Goal: Task Accomplishment & Management: Manage account settings

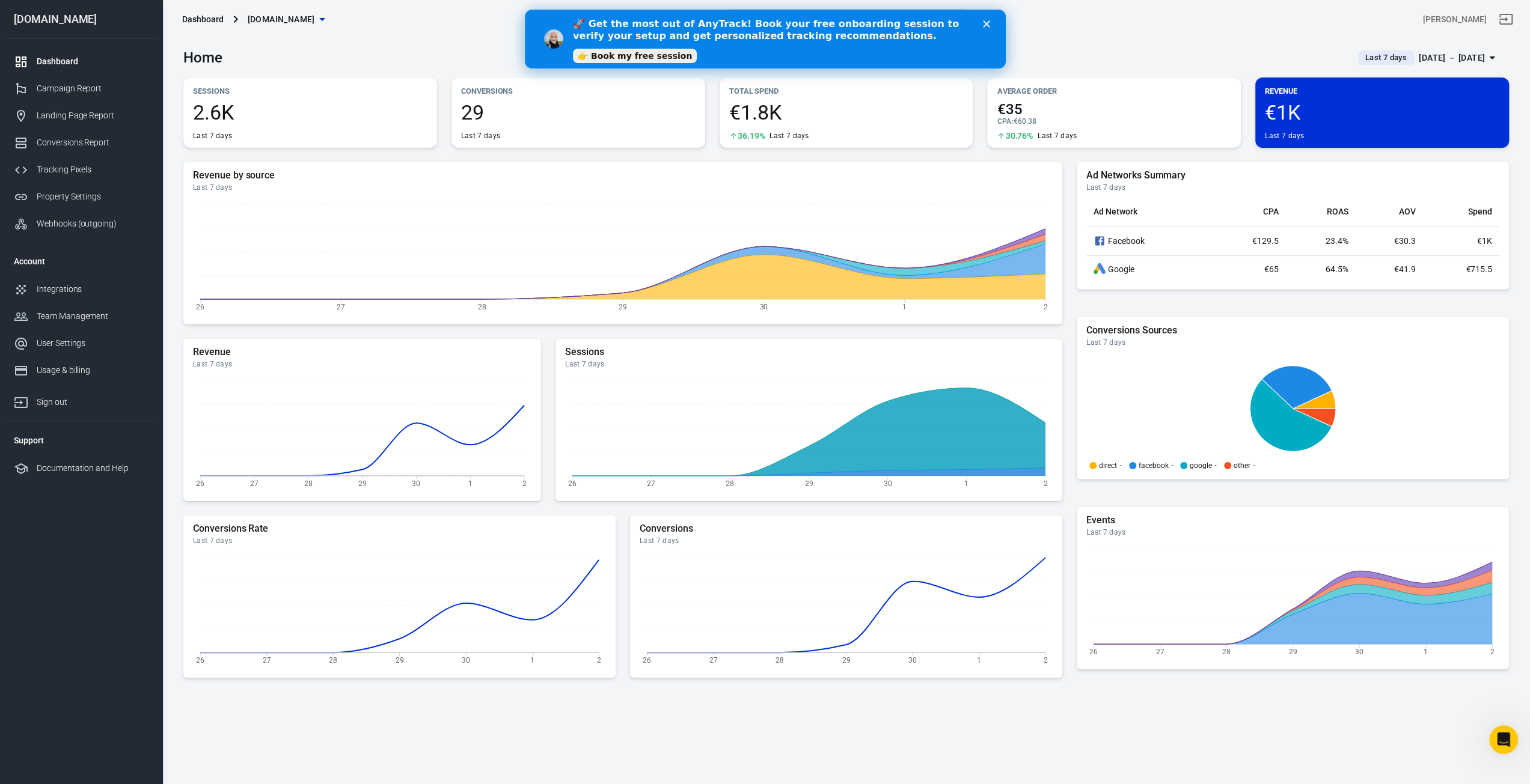
click at [1318, 100] on div "Revenue €1K Last 7 days" at bounding box center [1382, 113] width 253 height 70
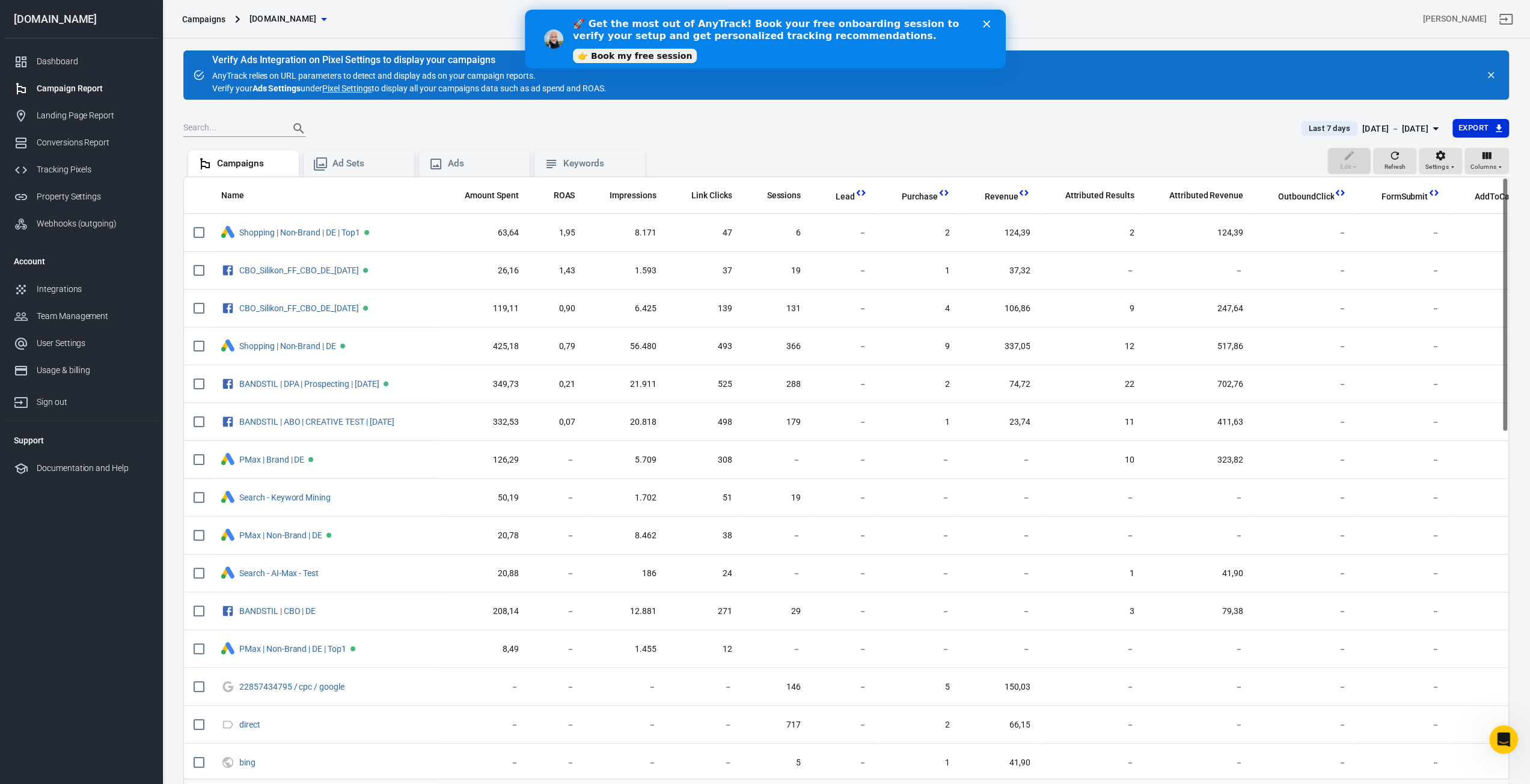
click at [1323, 130] on span "Last 7 days" at bounding box center [1328, 129] width 51 height 12
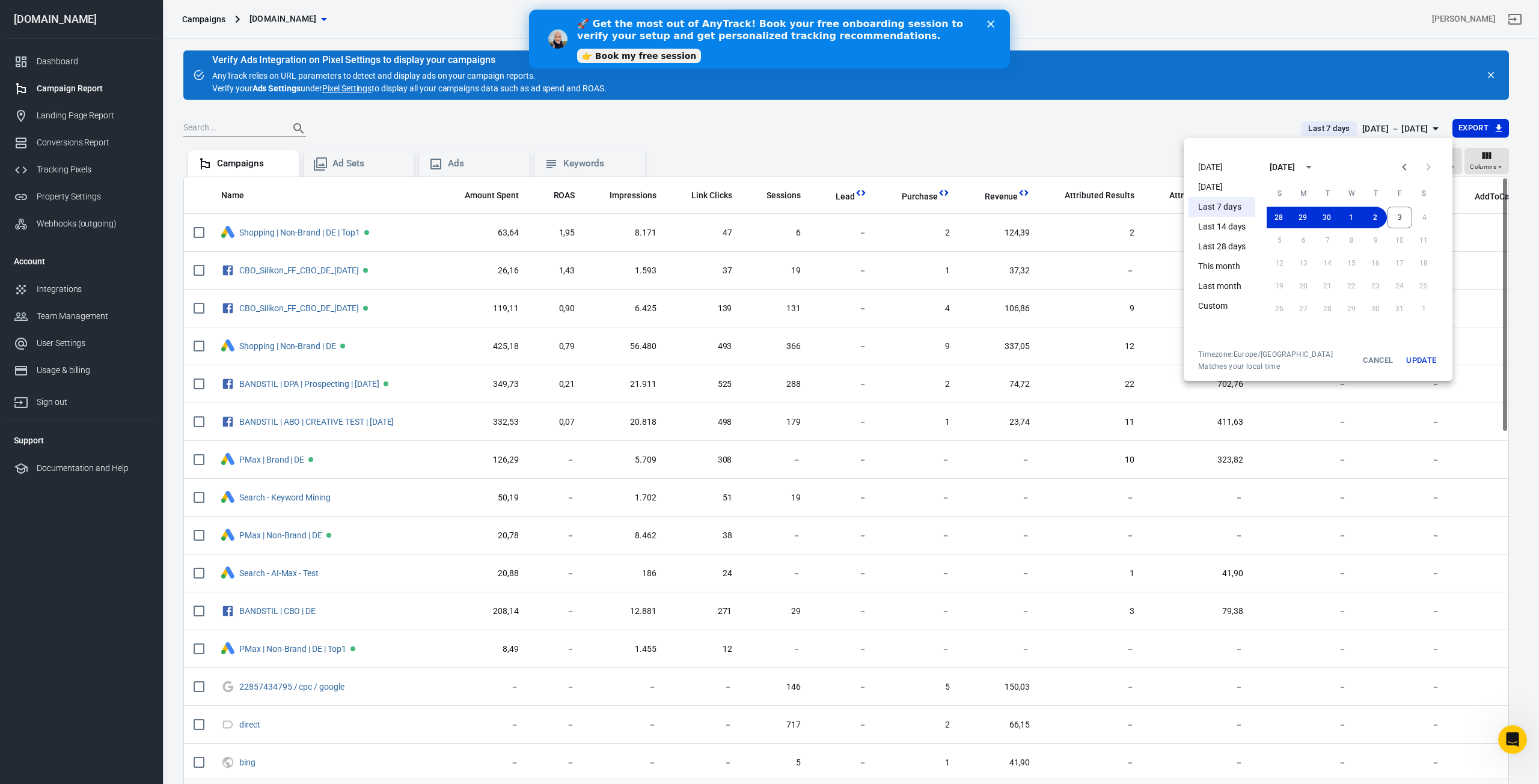
click at [1230, 170] on li "[DATE]" at bounding box center [1221, 167] width 66 height 20
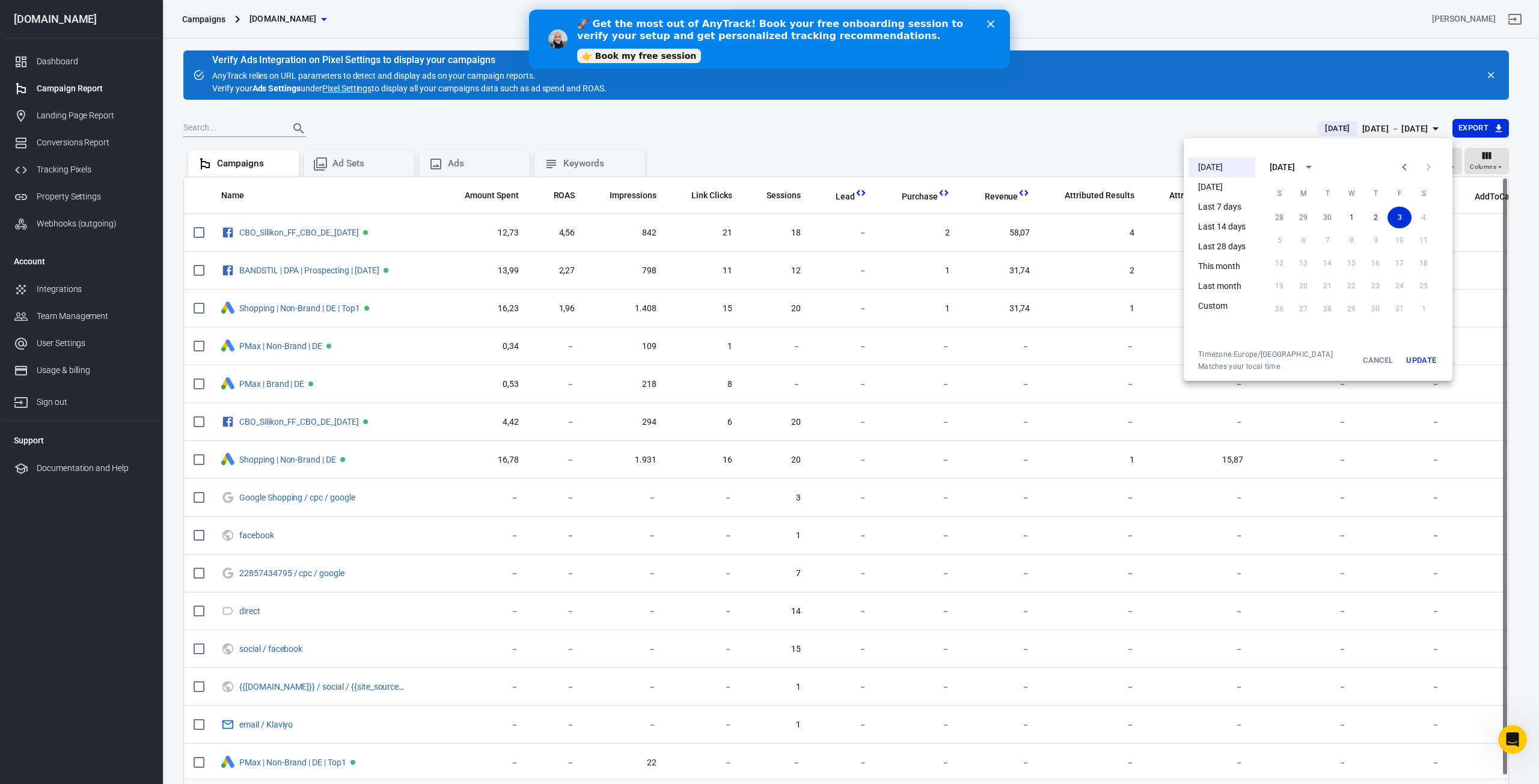
click at [1429, 360] on button "Update" at bounding box center [1421, 360] width 38 height 21
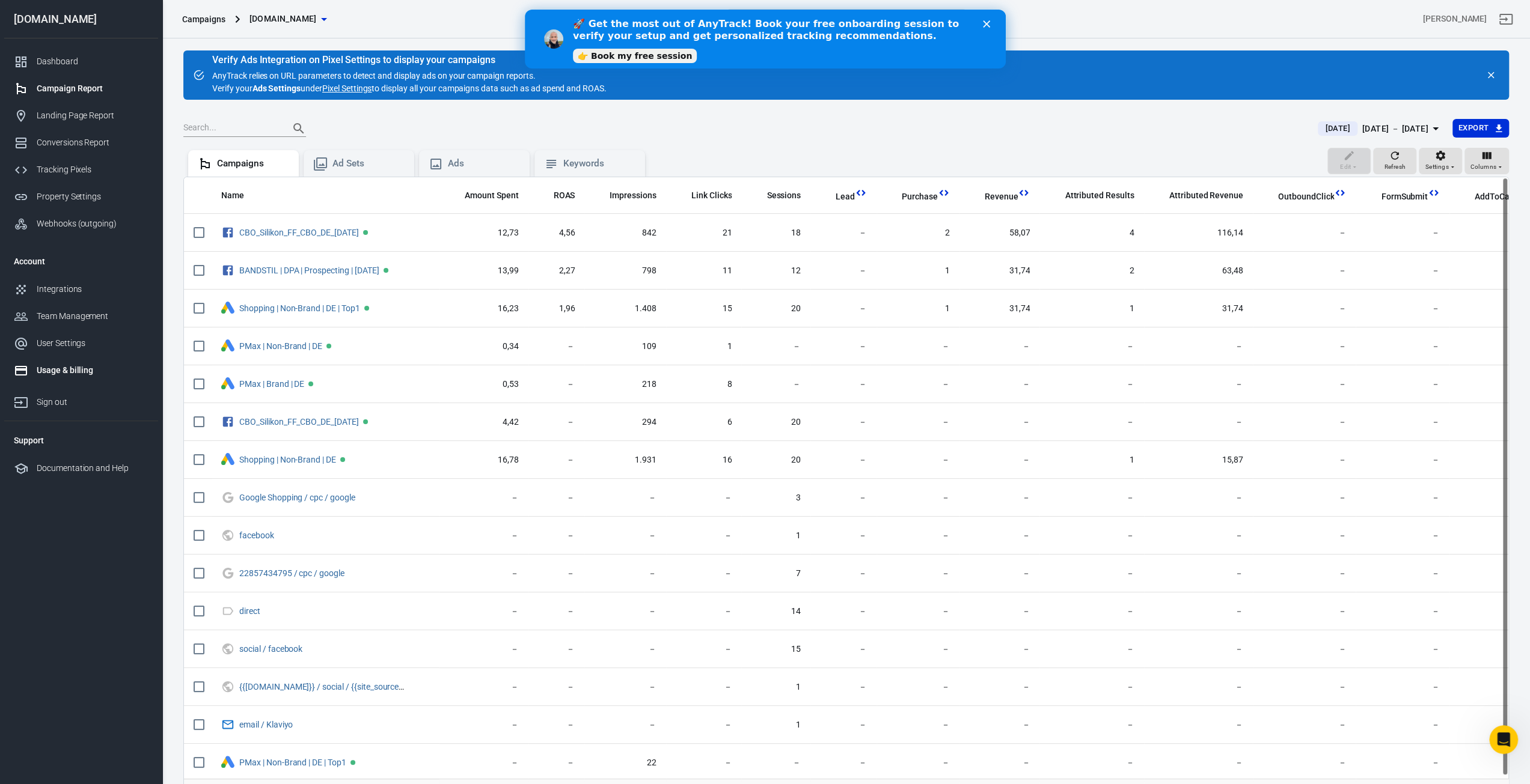
click at [89, 372] on div "Usage & billing" at bounding box center [92, 370] width 111 height 13
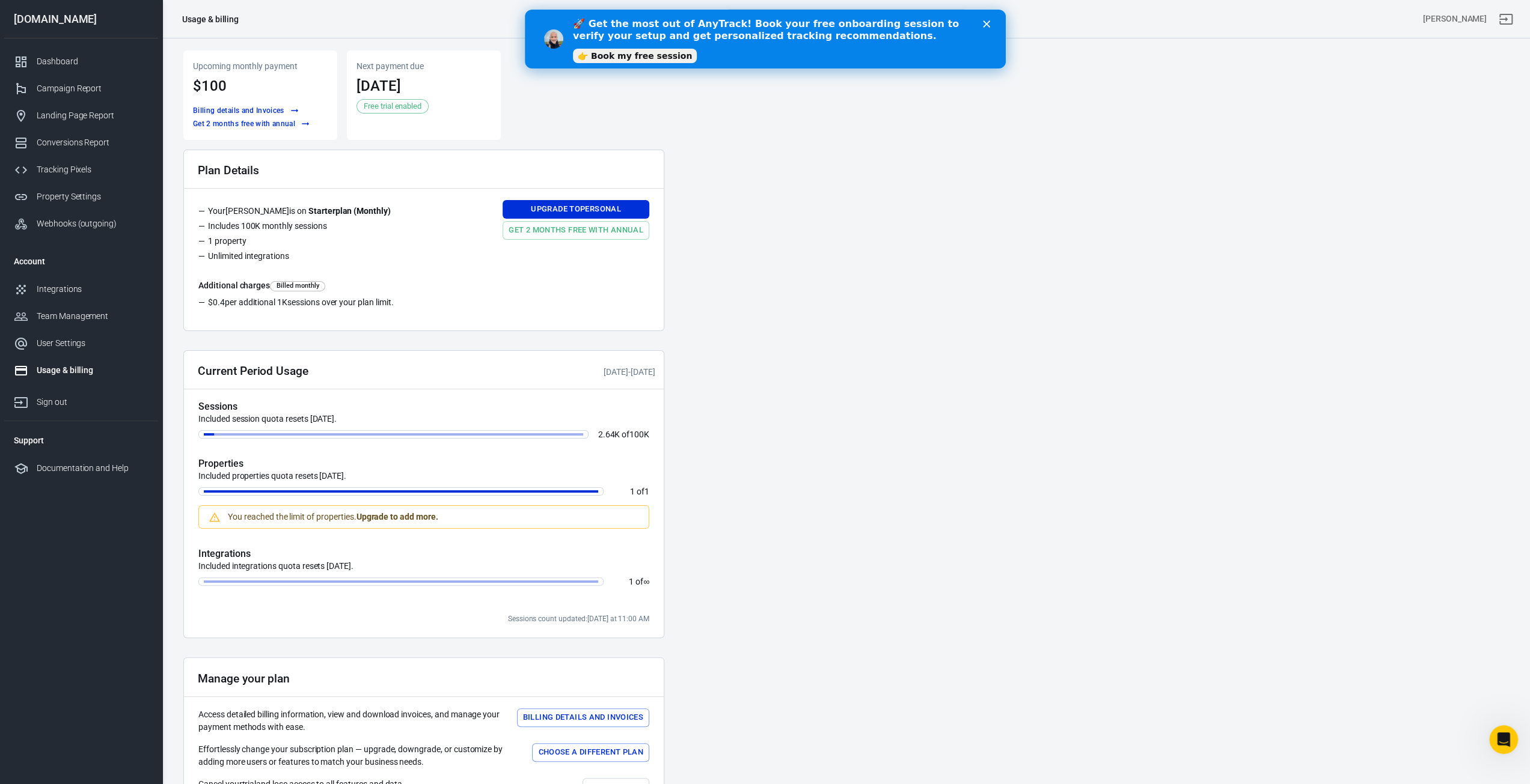
click at [985, 22] on icon "Close" at bounding box center [985, 24] width 7 height 7
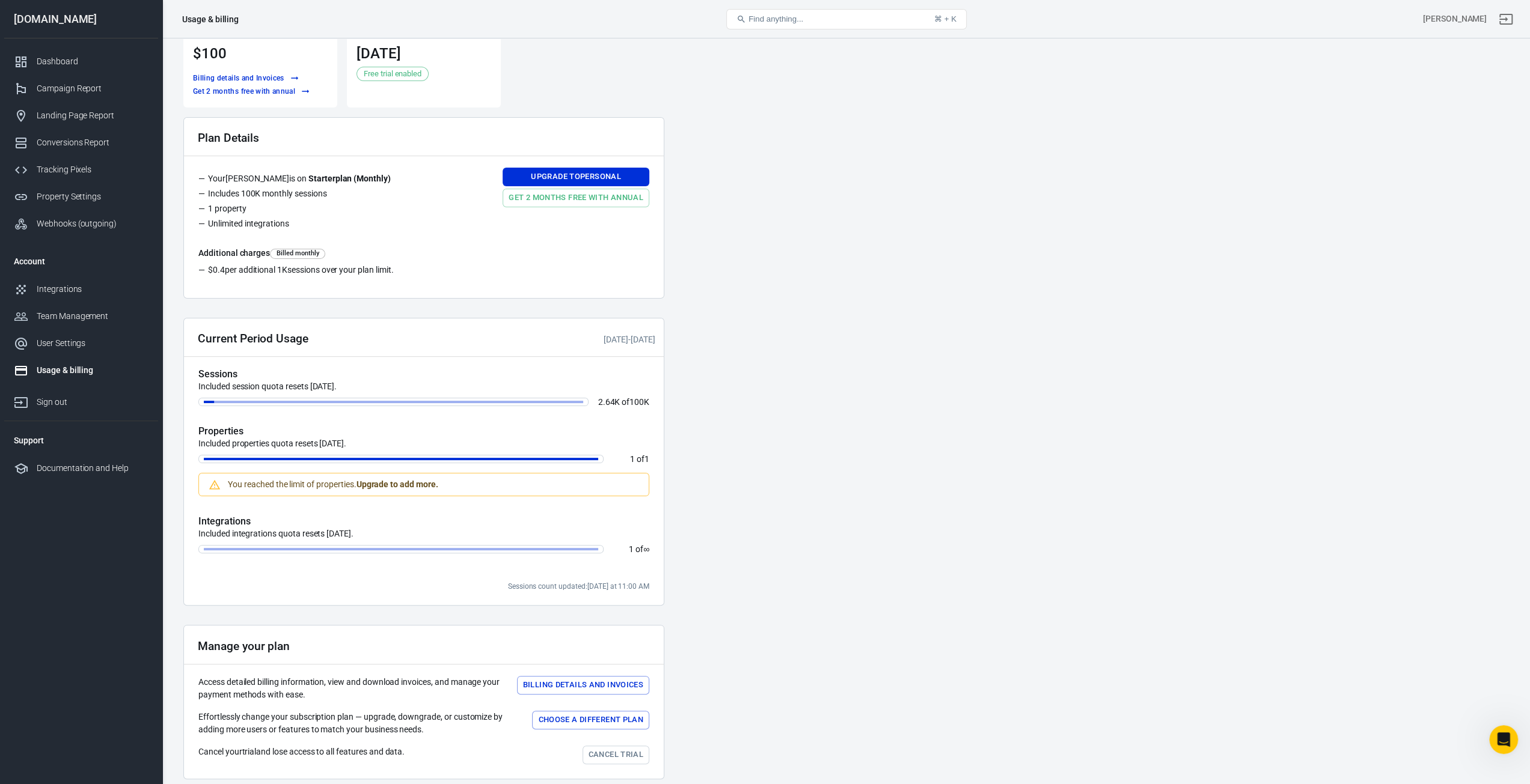
scroll to position [86, 0]
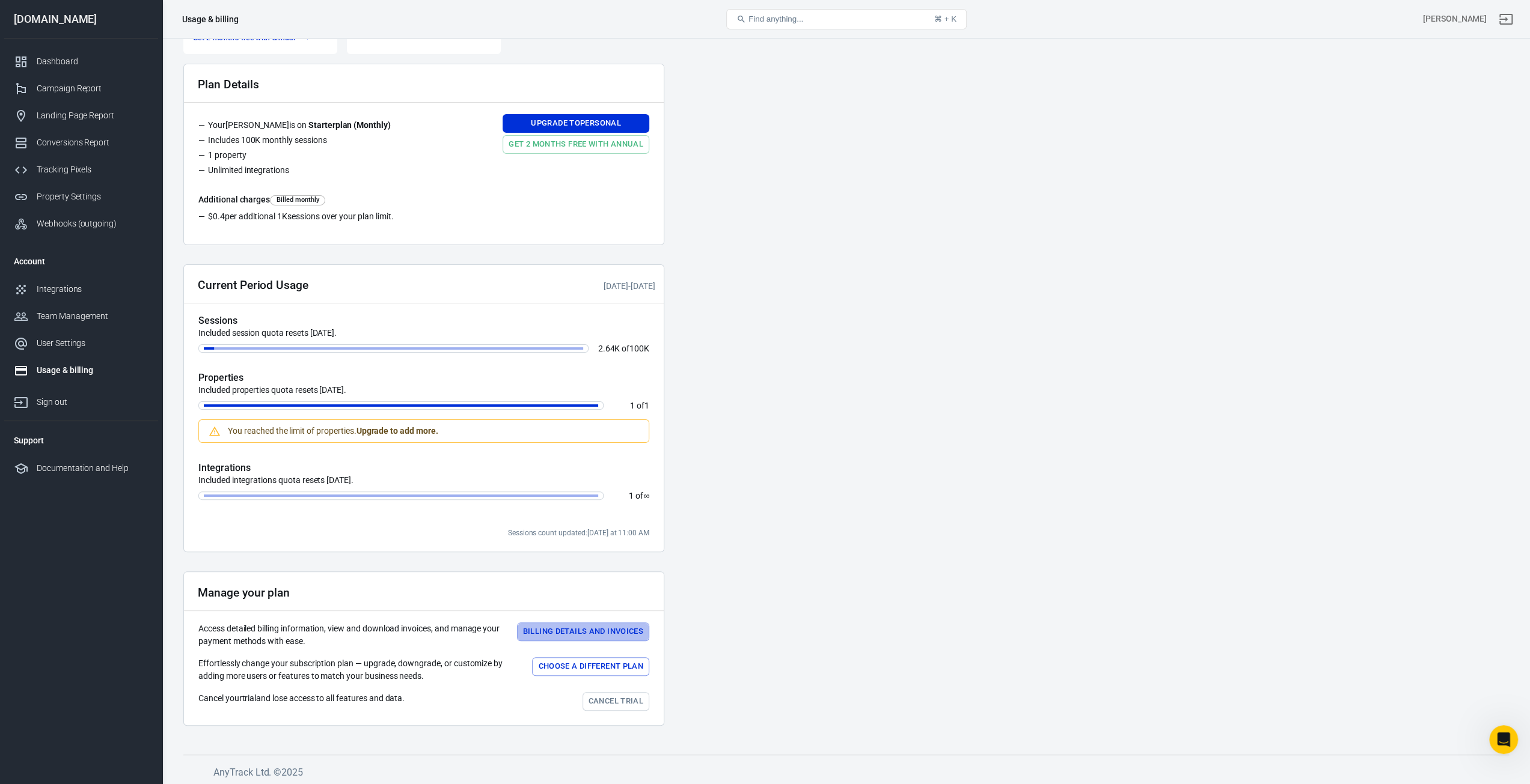
click at [555, 629] on button "Billing details and Invoices" at bounding box center [583, 632] width 132 height 18
click at [80, 174] on div "Tracking Pixels" at bounding box center [92, 169] width 111 height 13
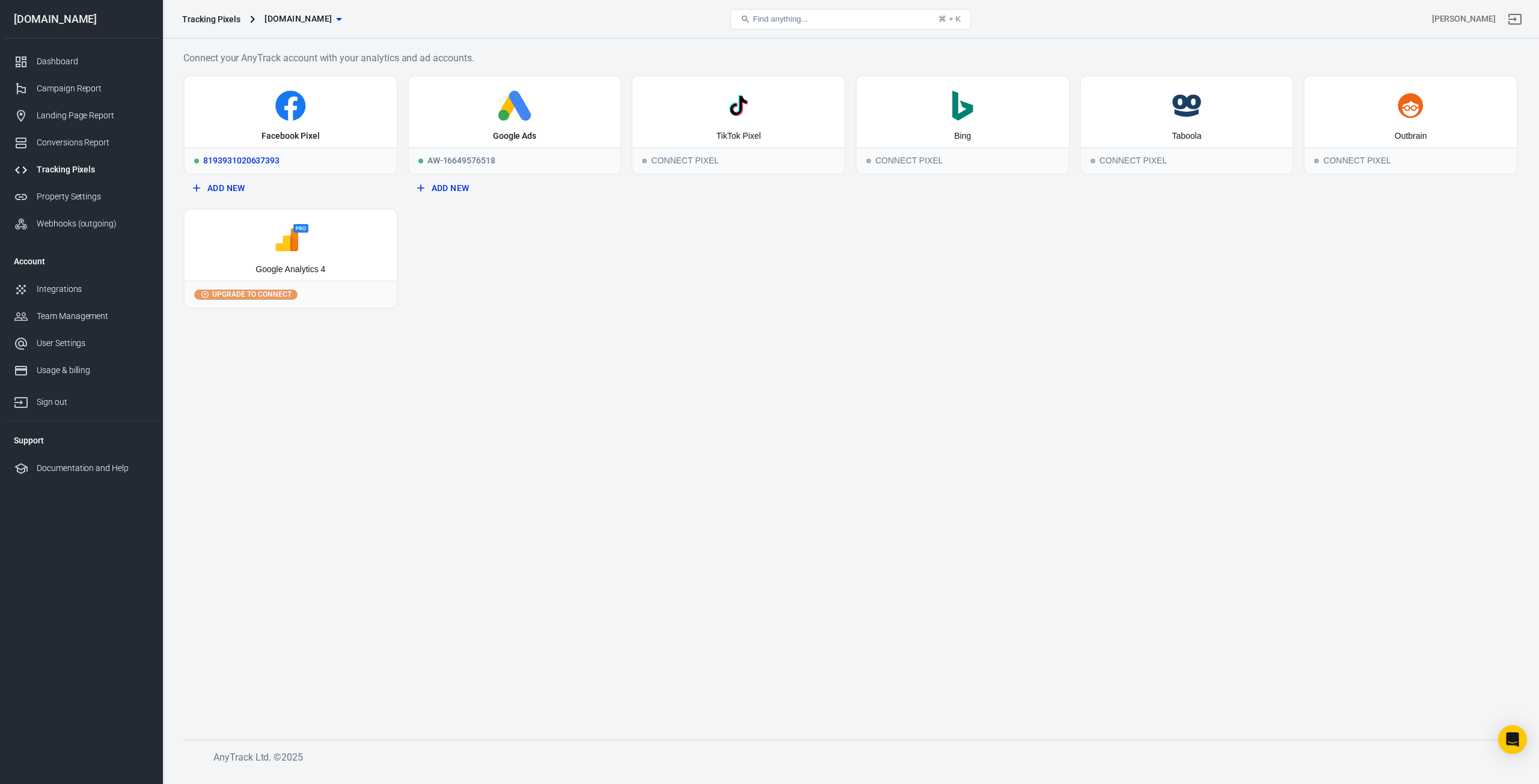
click at [238, 160] on div "8193931020637393" at bounding box center [291, 160] width 212 height 27
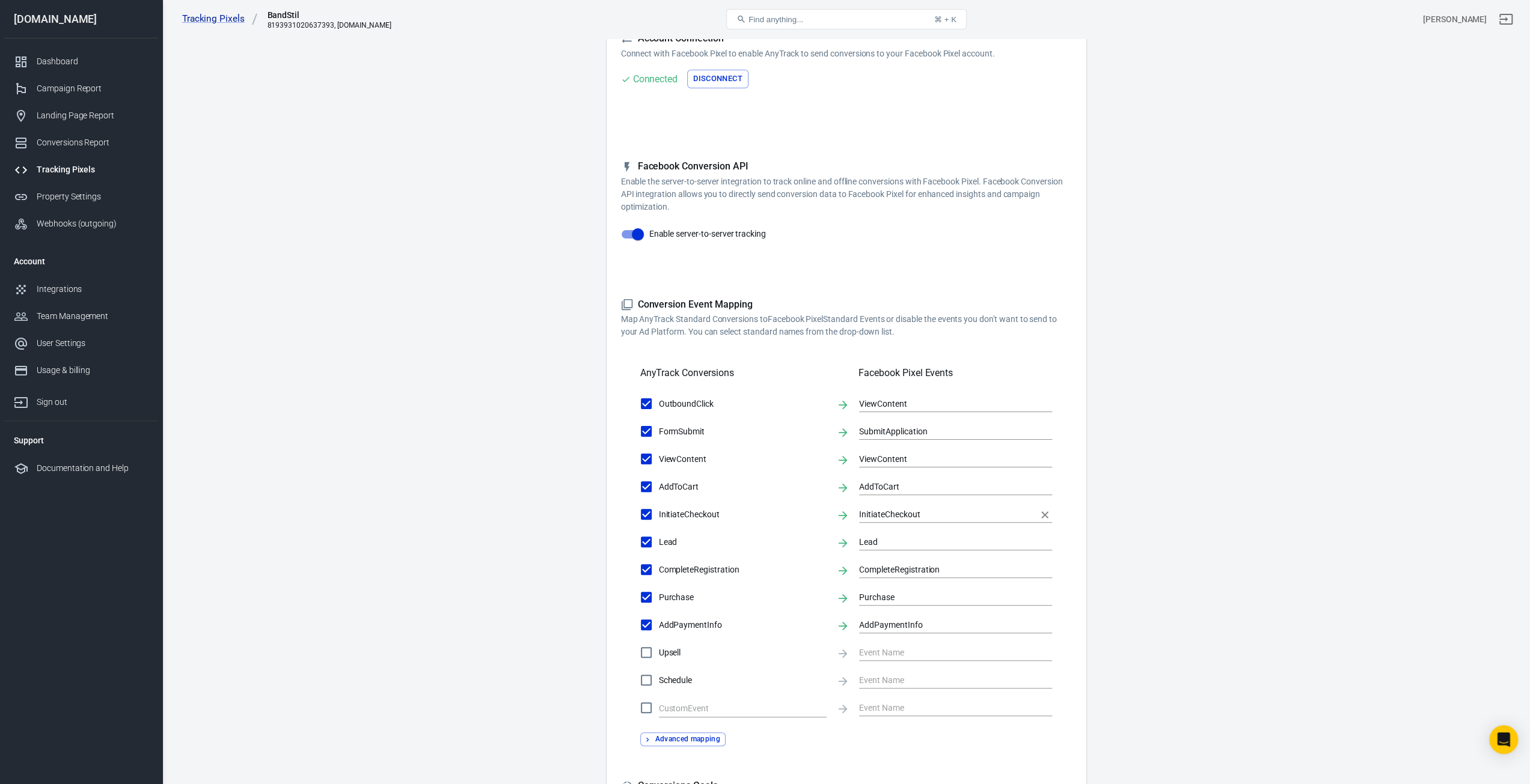
scroll to position [120, 0]
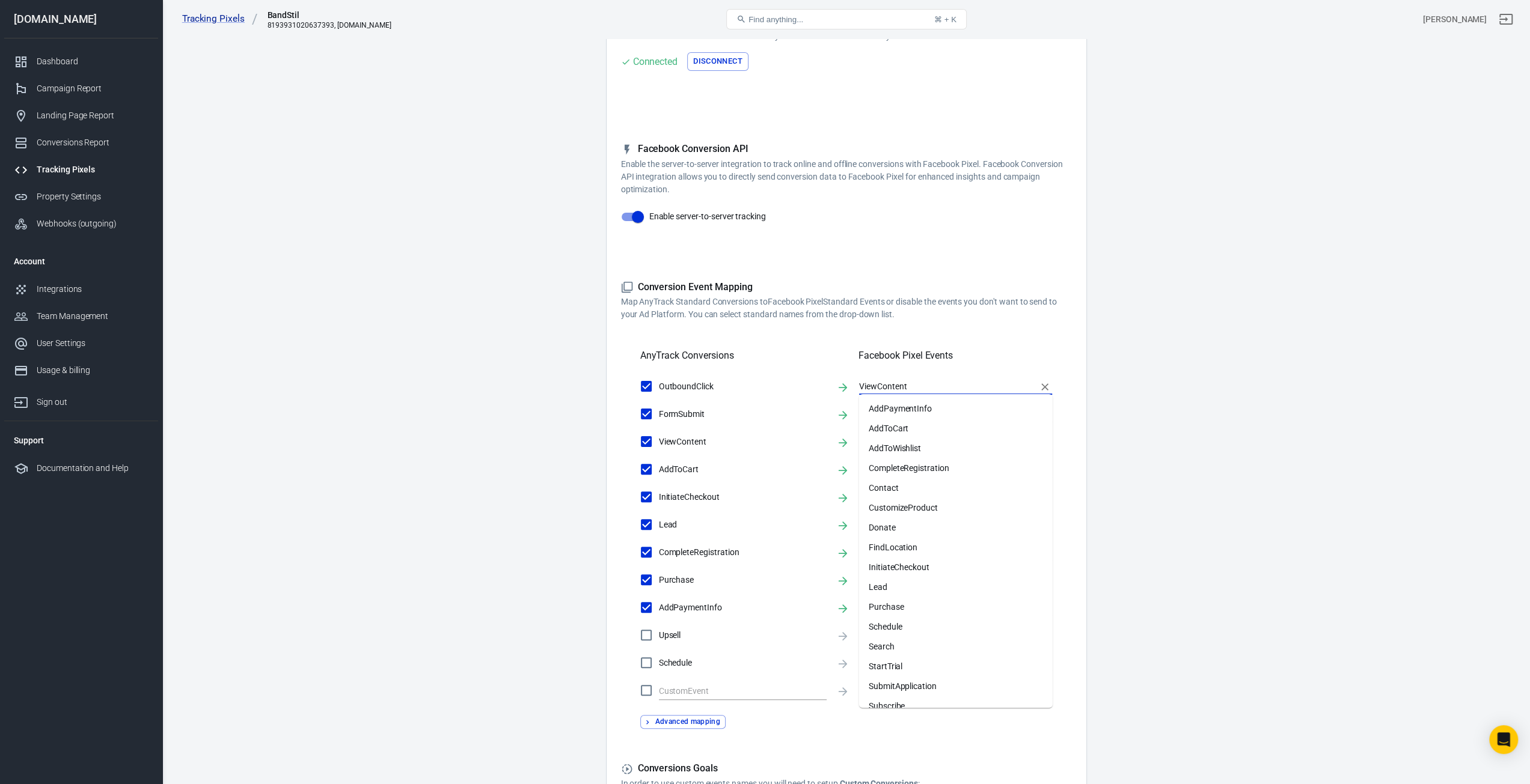
click at [909, 386] on input "ViewContent" at bounding box center [946, 386] width 175 height 15
click at [1112, 367] on main "Conversions Ads Integration Settings Conversions Settings Account Connection Co…" at bounding box center [846, 399] width 1325 height 979
click at [929, 390] on input "ViewContent" at bounding box center [946, 386] width 175 height 15
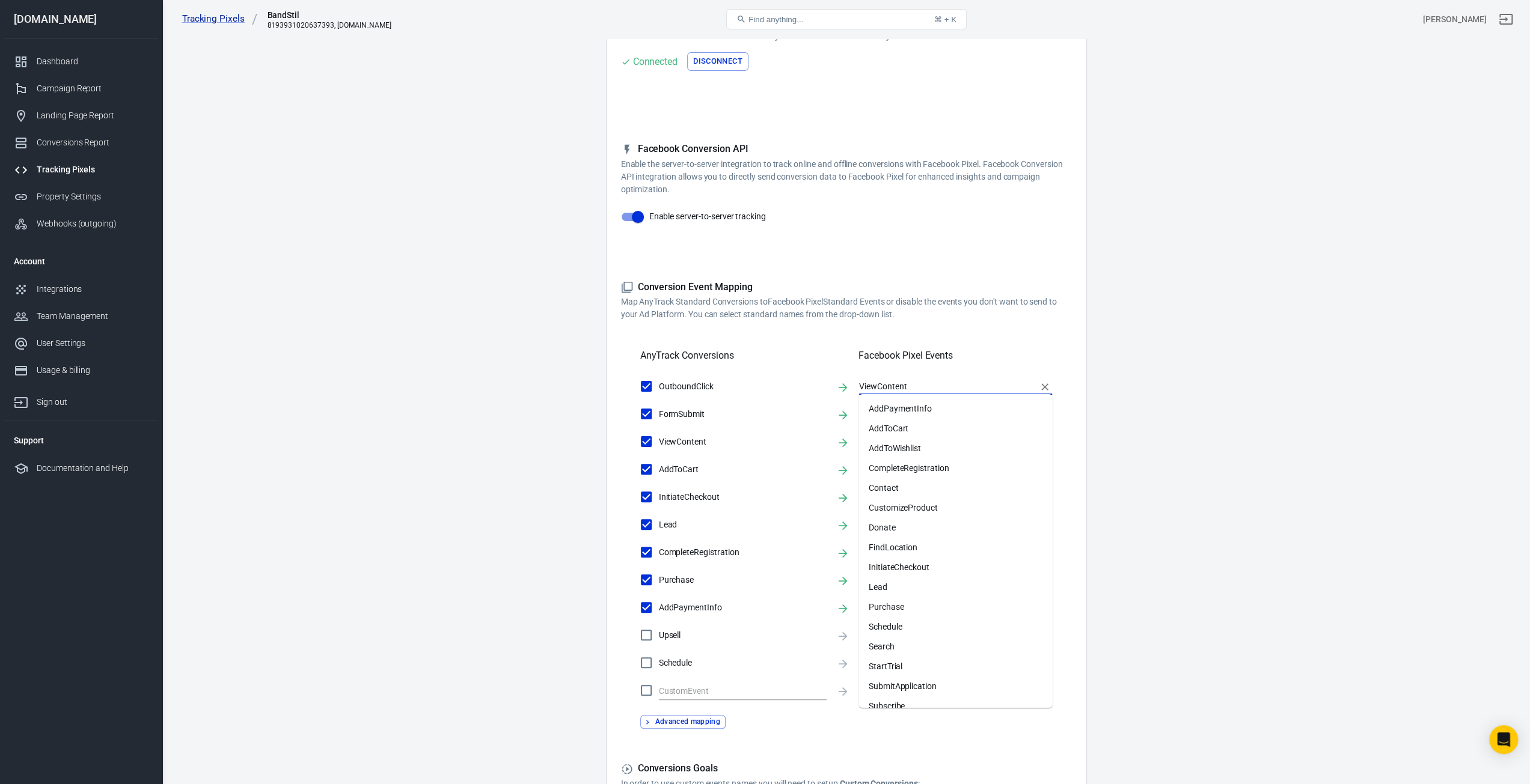
click at [1102, 424] on main "Conversions Ads Integration Settings Conversions Settings Account Connection Co…" at bounding box center [846, 399] width 1325 height 979
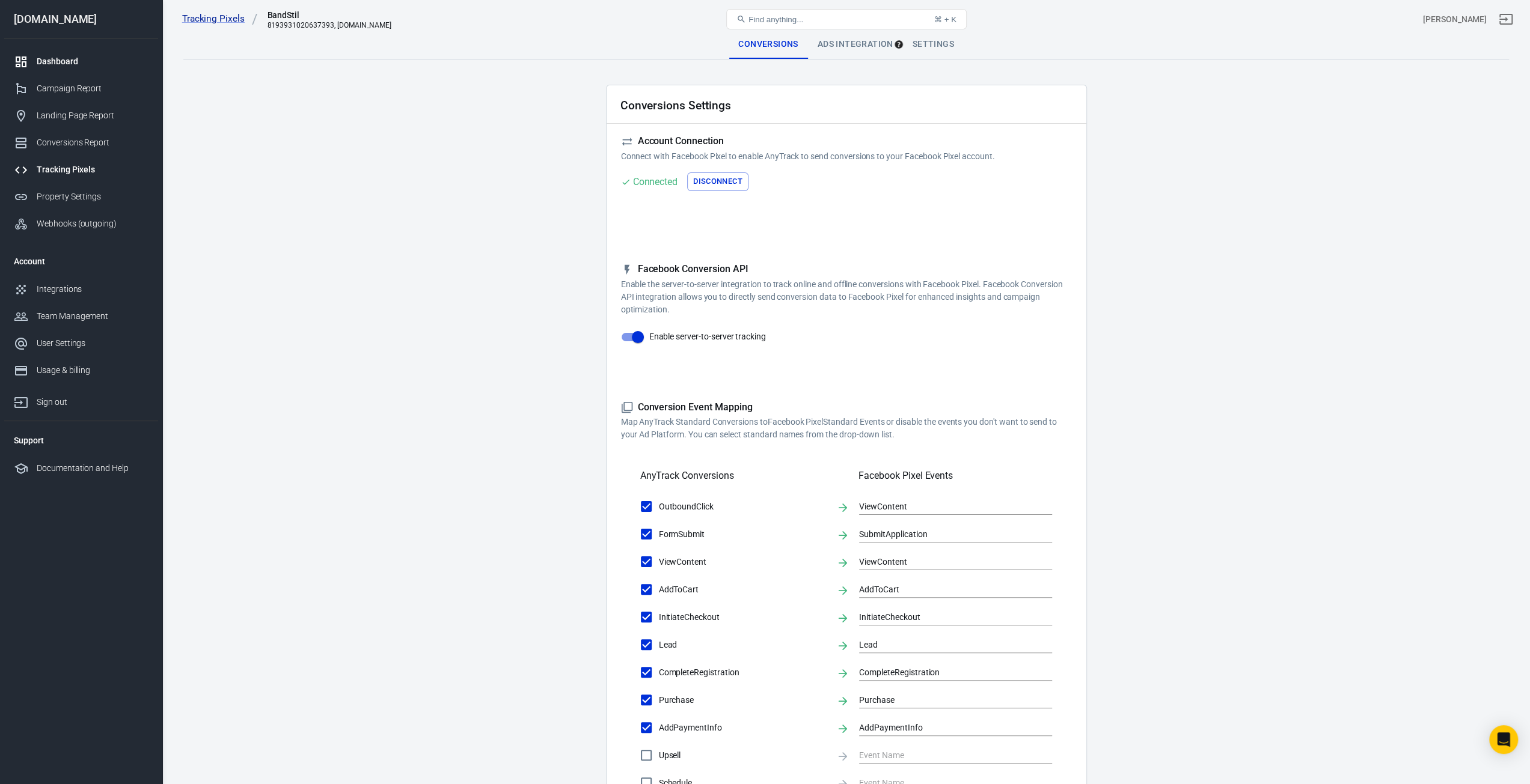
click at [65, 61] on div "Dashboard" at bounding box center [92, 61] width 111 height 13
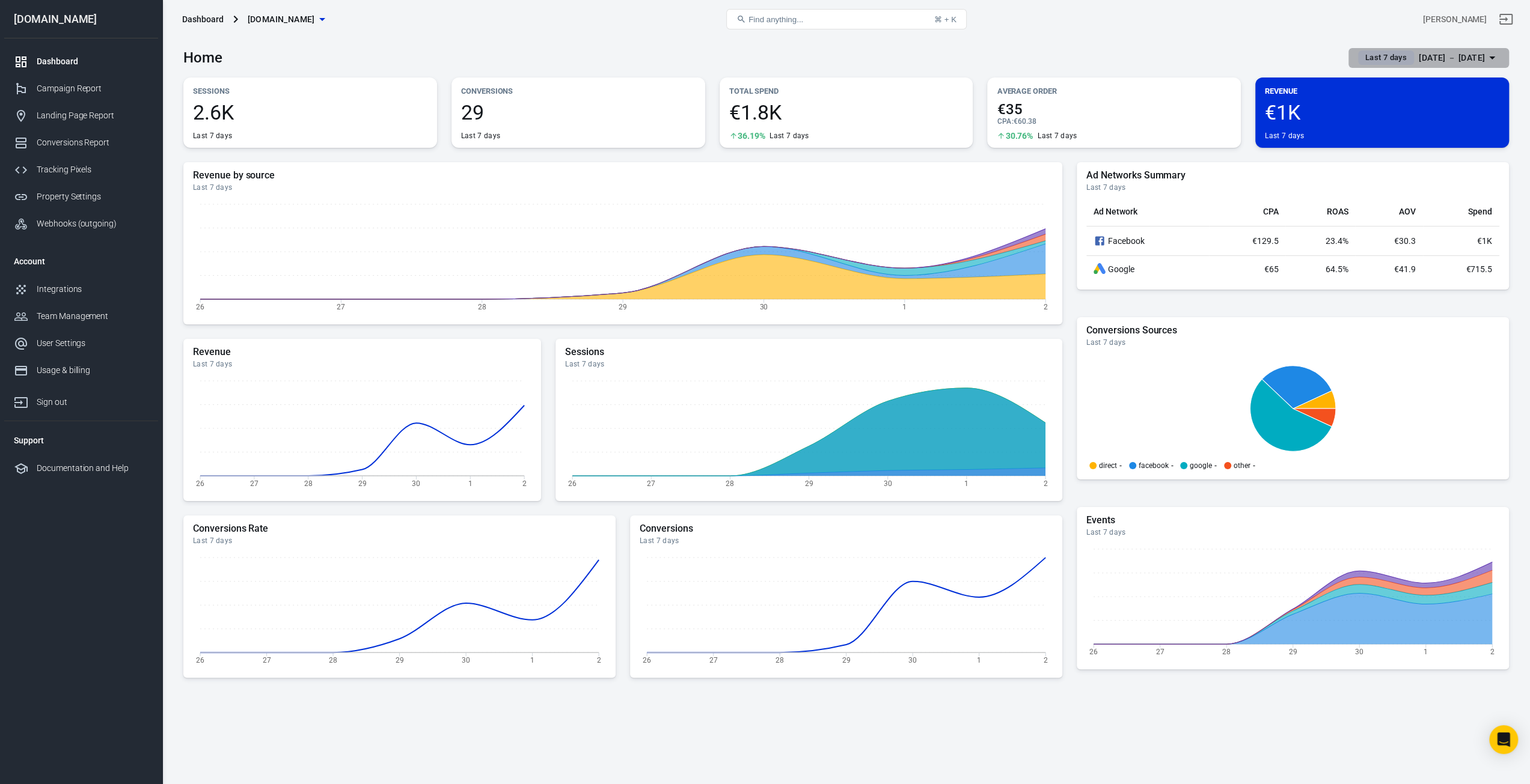
click at [1361, 57] on span "Last 7 days" at bounding box center [1386, 58] width 51 height 12
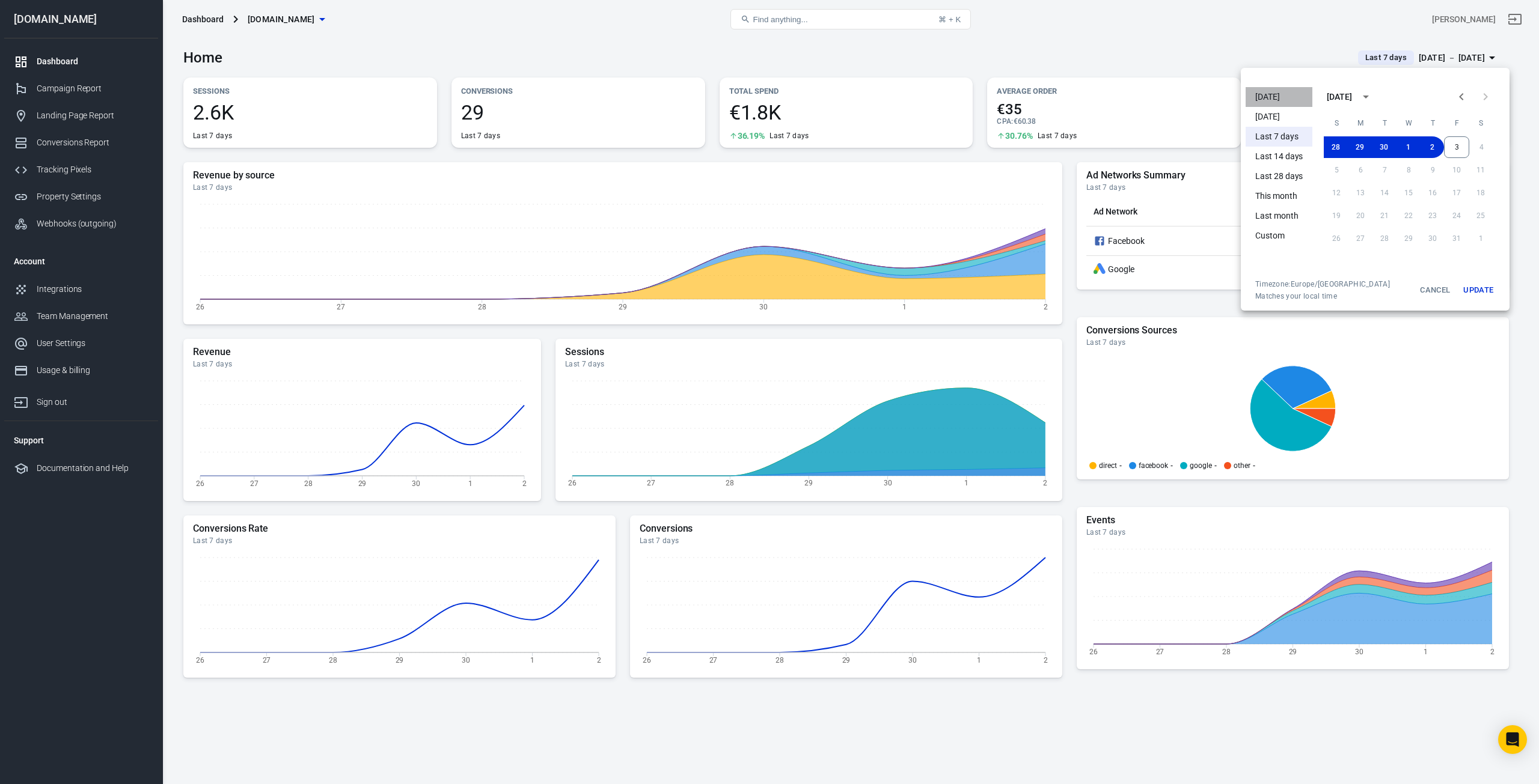
click at [1295, 95] on li "[DATE]" at bounding box center [1279, 97] width 66 height 20
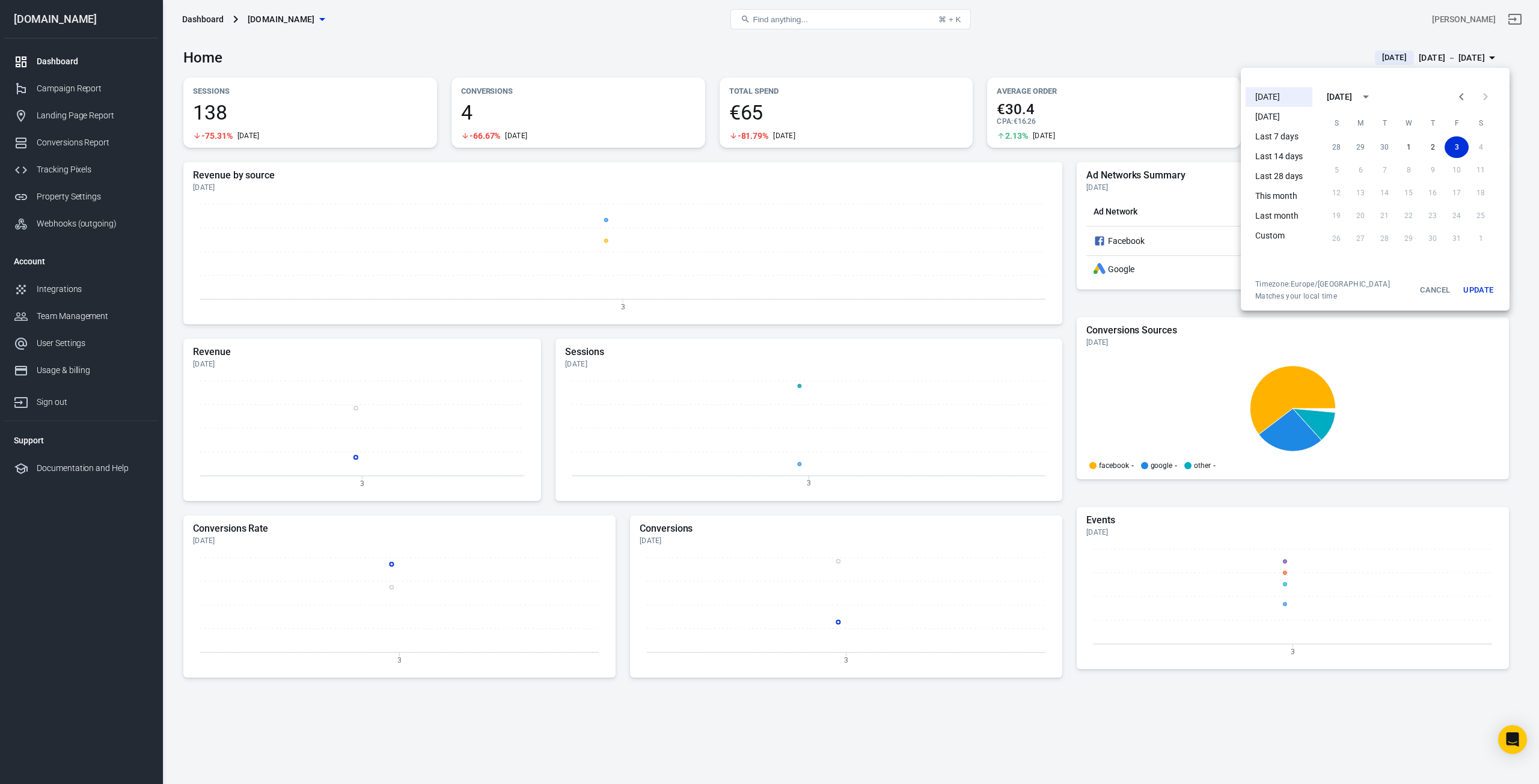
click at [1161, 69] on div at bounding box center [769, 392] width 1539 height 784
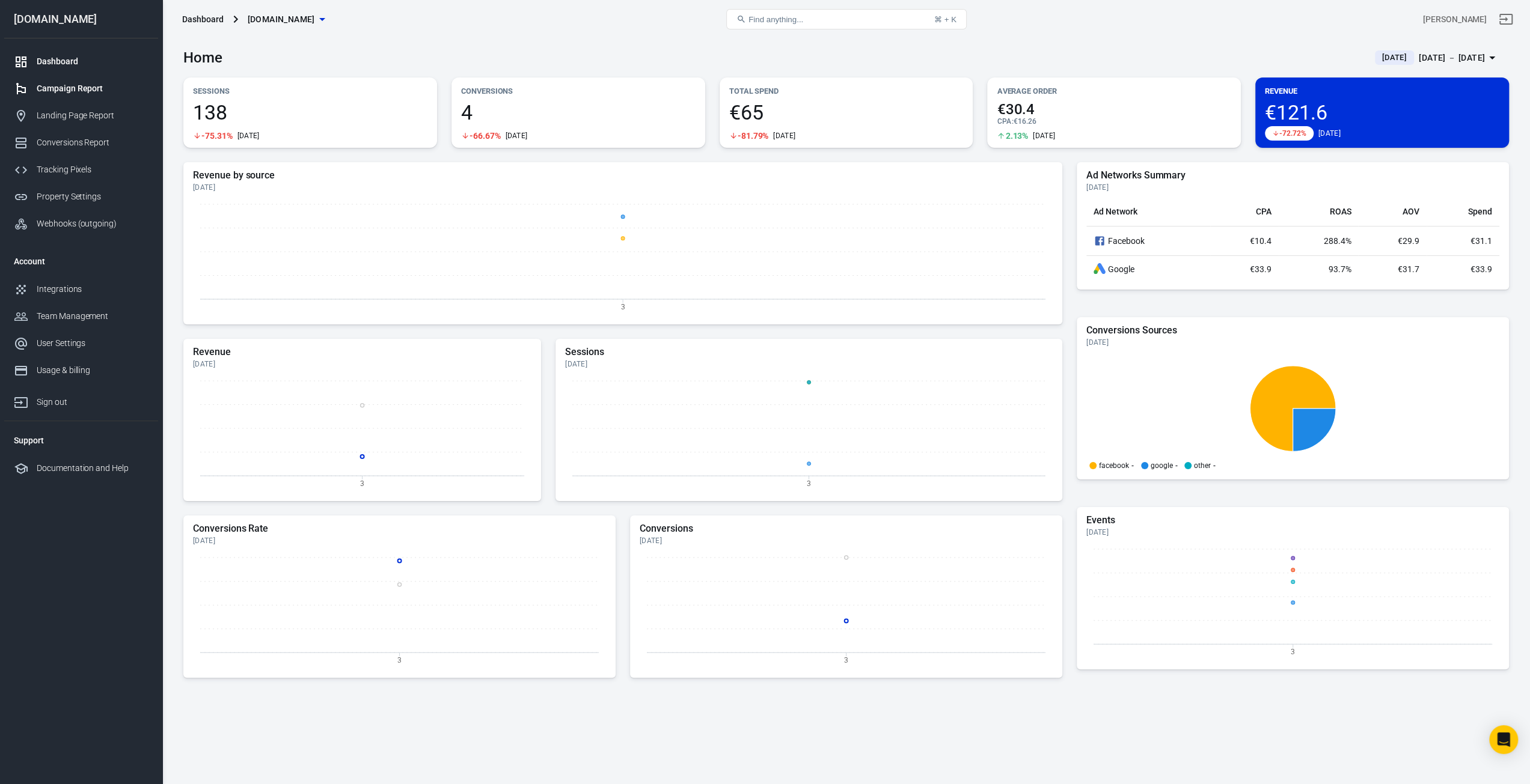
click at [89, 87] on div "Campaign Report" at bounding box center [92, 89] width 111 height 13
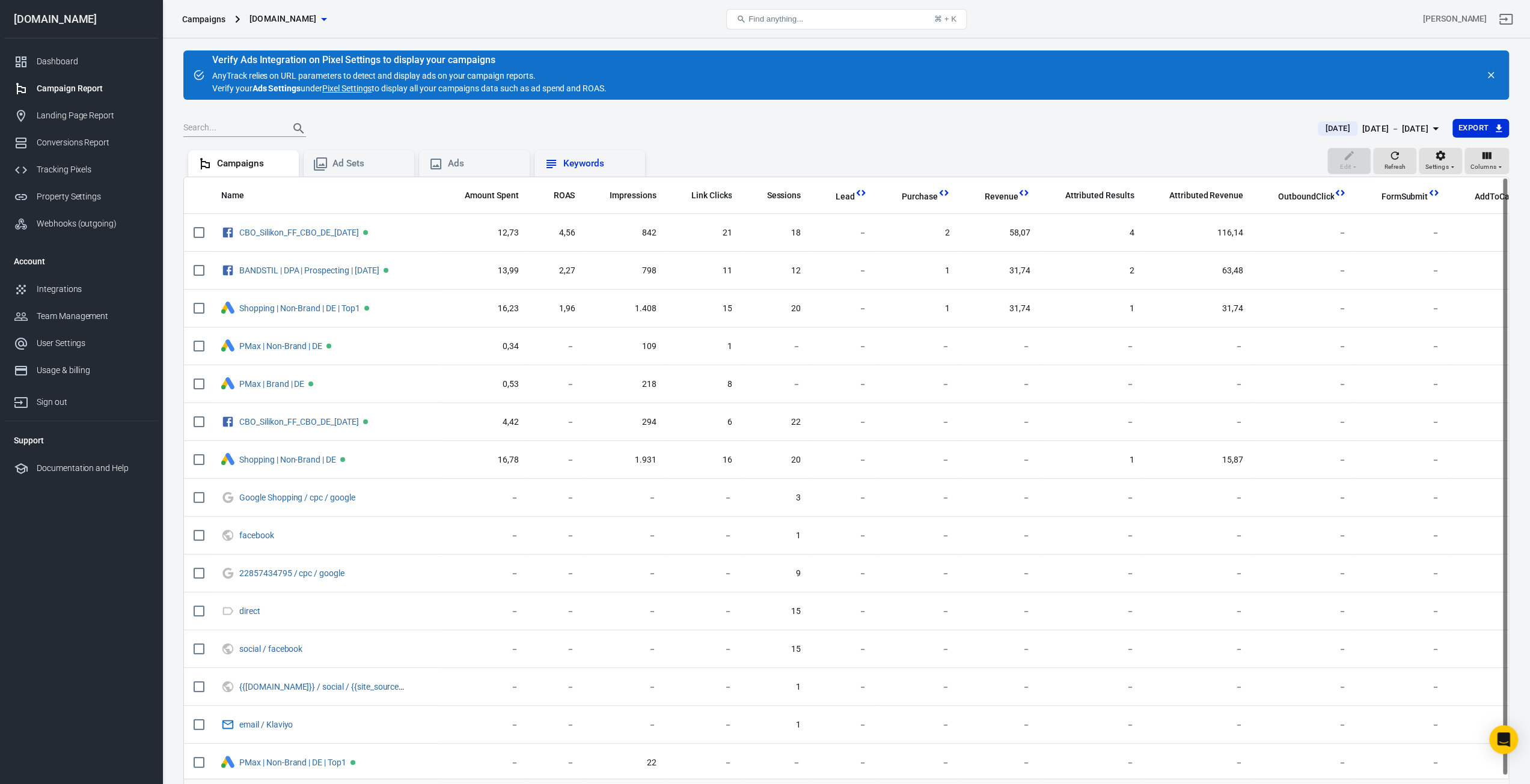
drag, startPoint x: 548, startPoint y: 160, endPoint x: 535, endPoint y: 163, distance: 13.3
click at [549, 160] on icon at bounding box center [551, 163] width 10 height 8
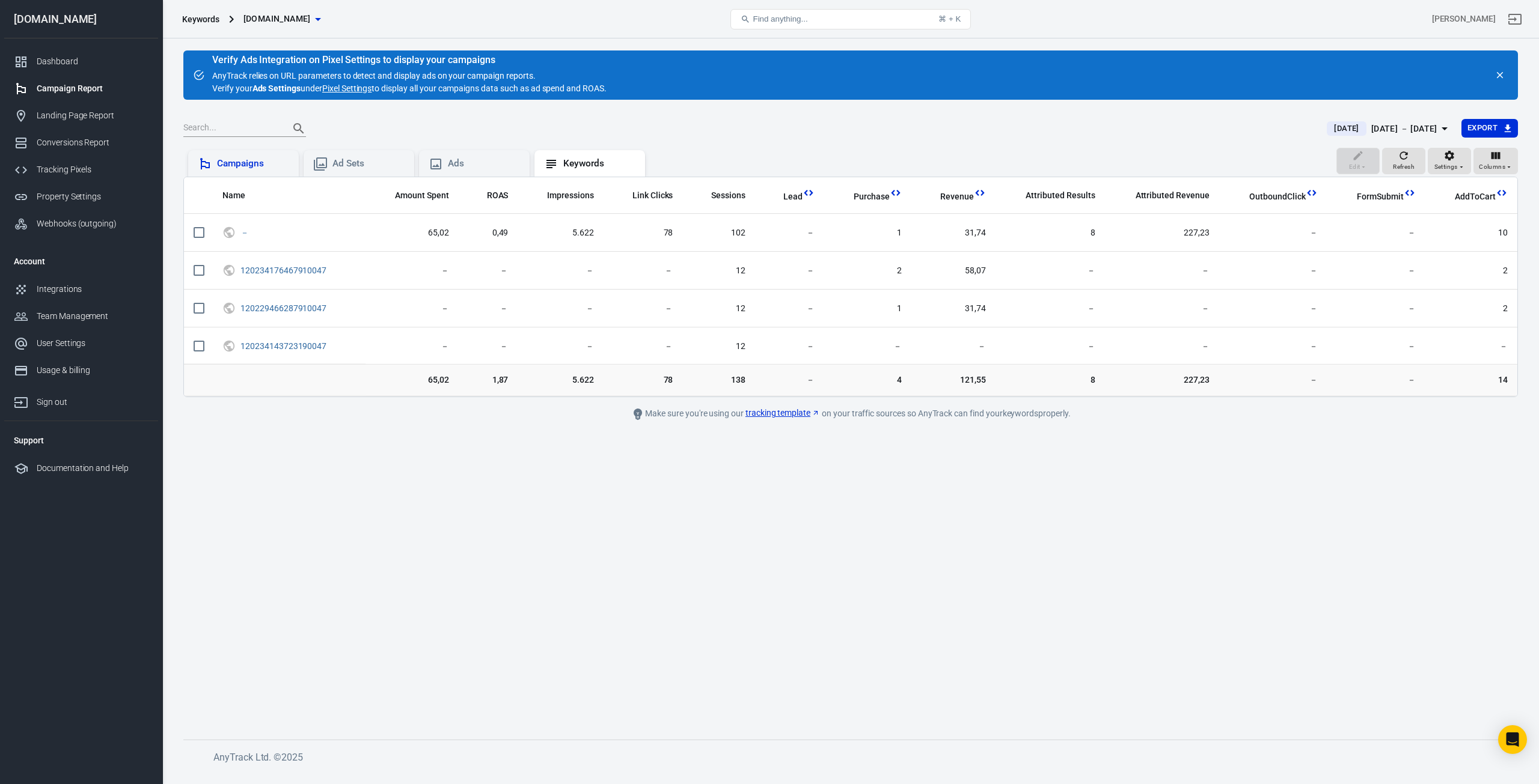
click at [249, 166] on div "Campaigns" at bounding box center [253, 163] width 72 height 13
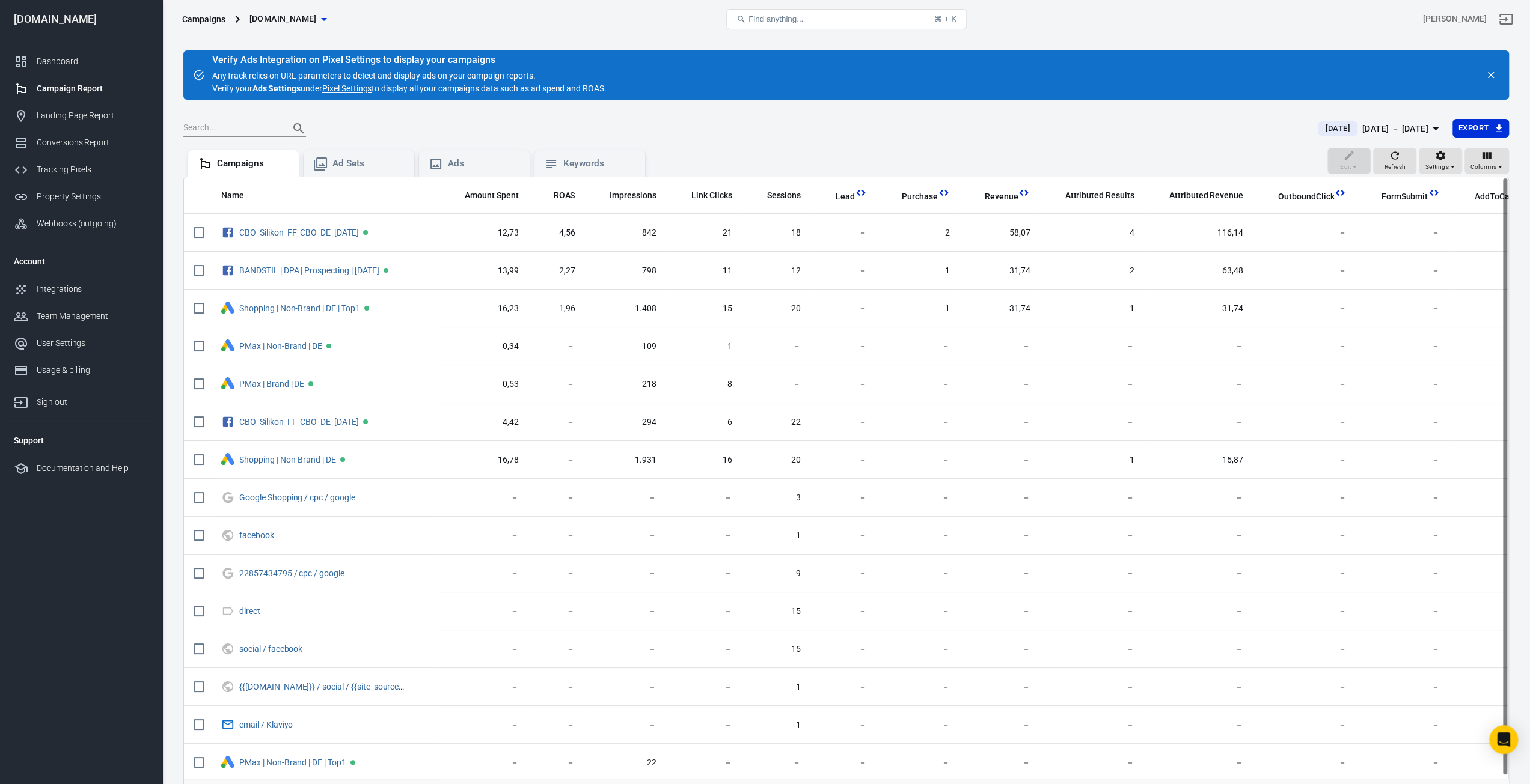
click at [356, 87] on link "Pixel Settings" at bounding box center [347, 89] width 50 height 13
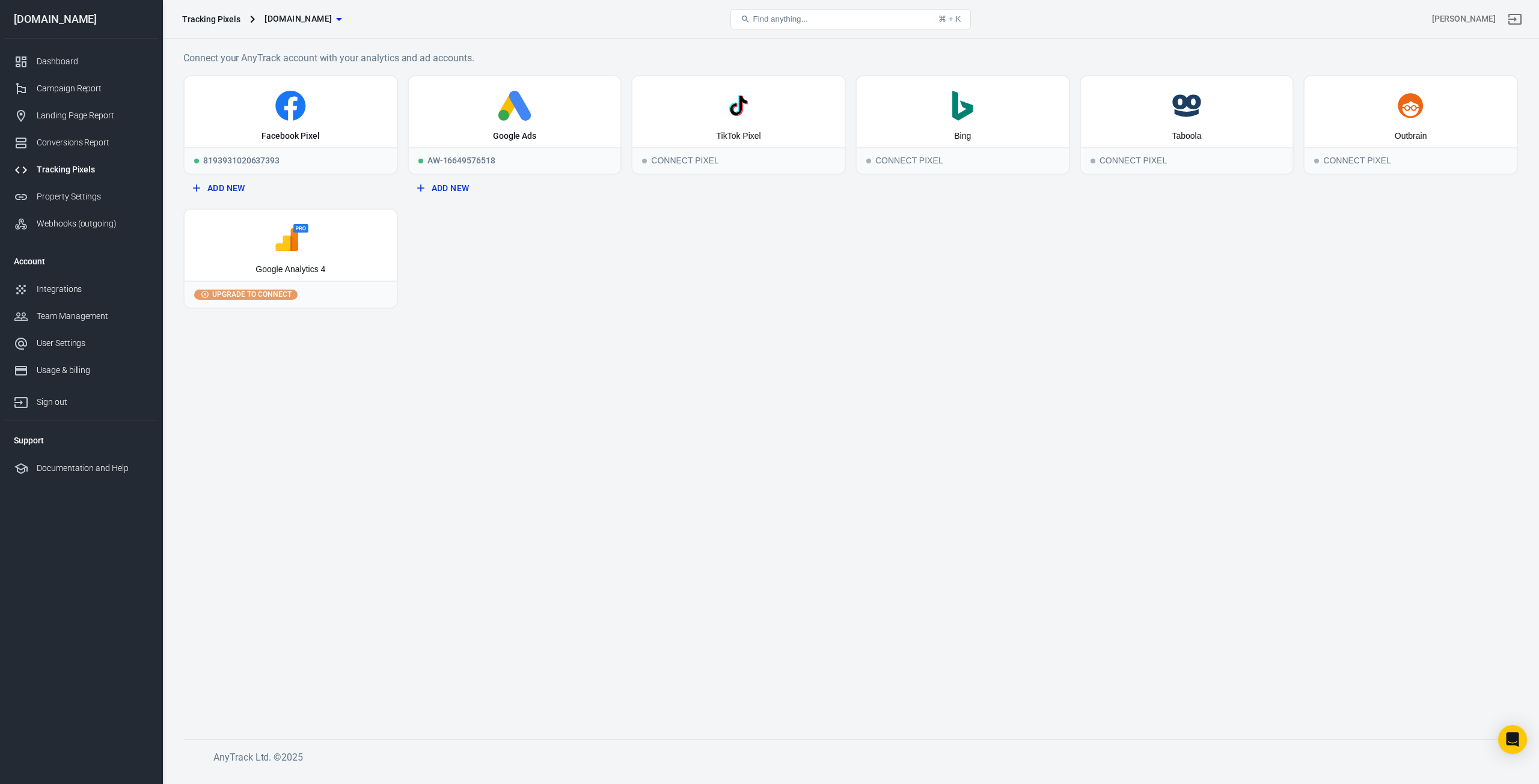
click at [233, 265] on div "Google Analytics 4" at bounding box center [291, 245] width 212 height 71
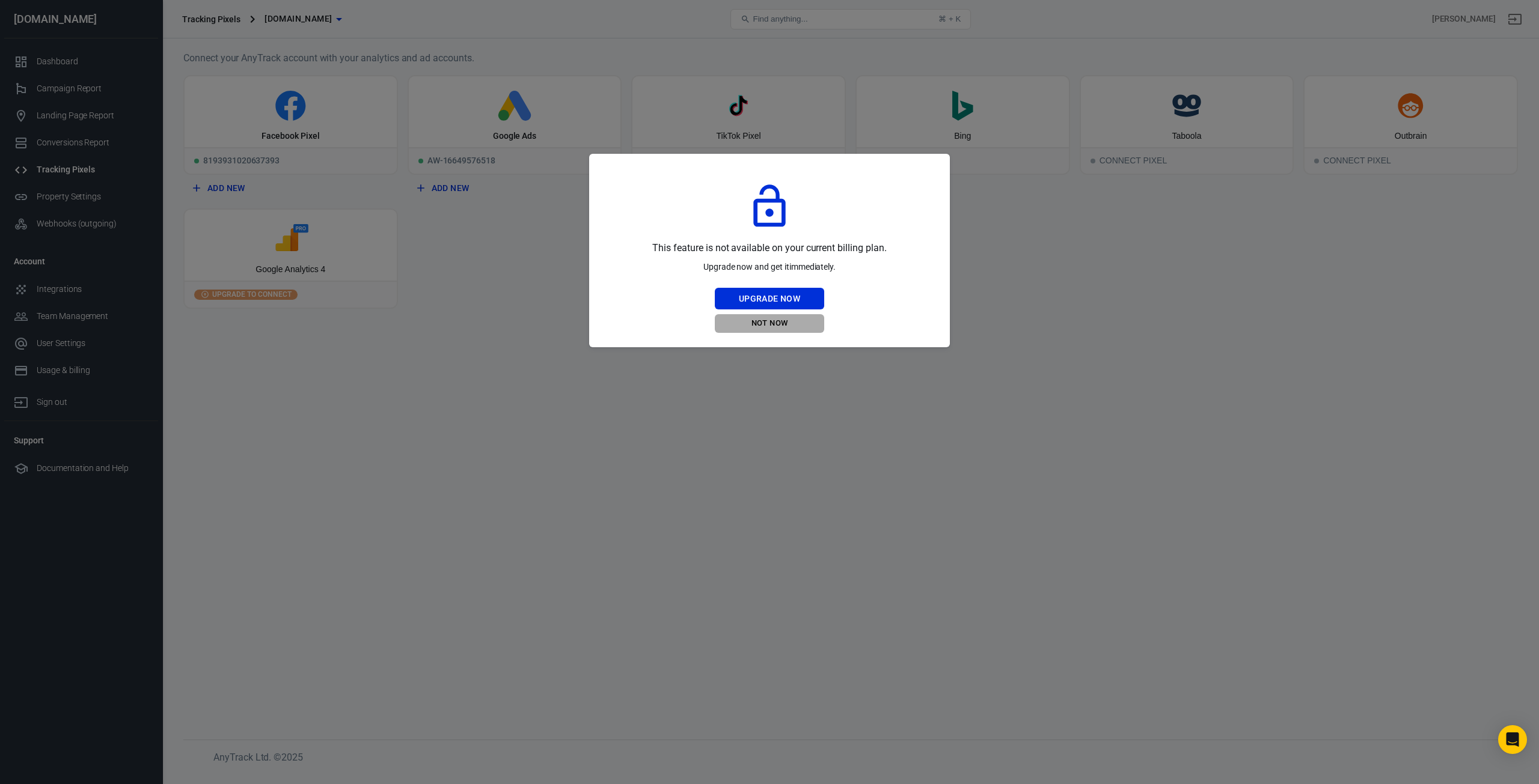
click at [776, 327] on button "Not Now" at bounding box center [769, 324] width 109 height 18
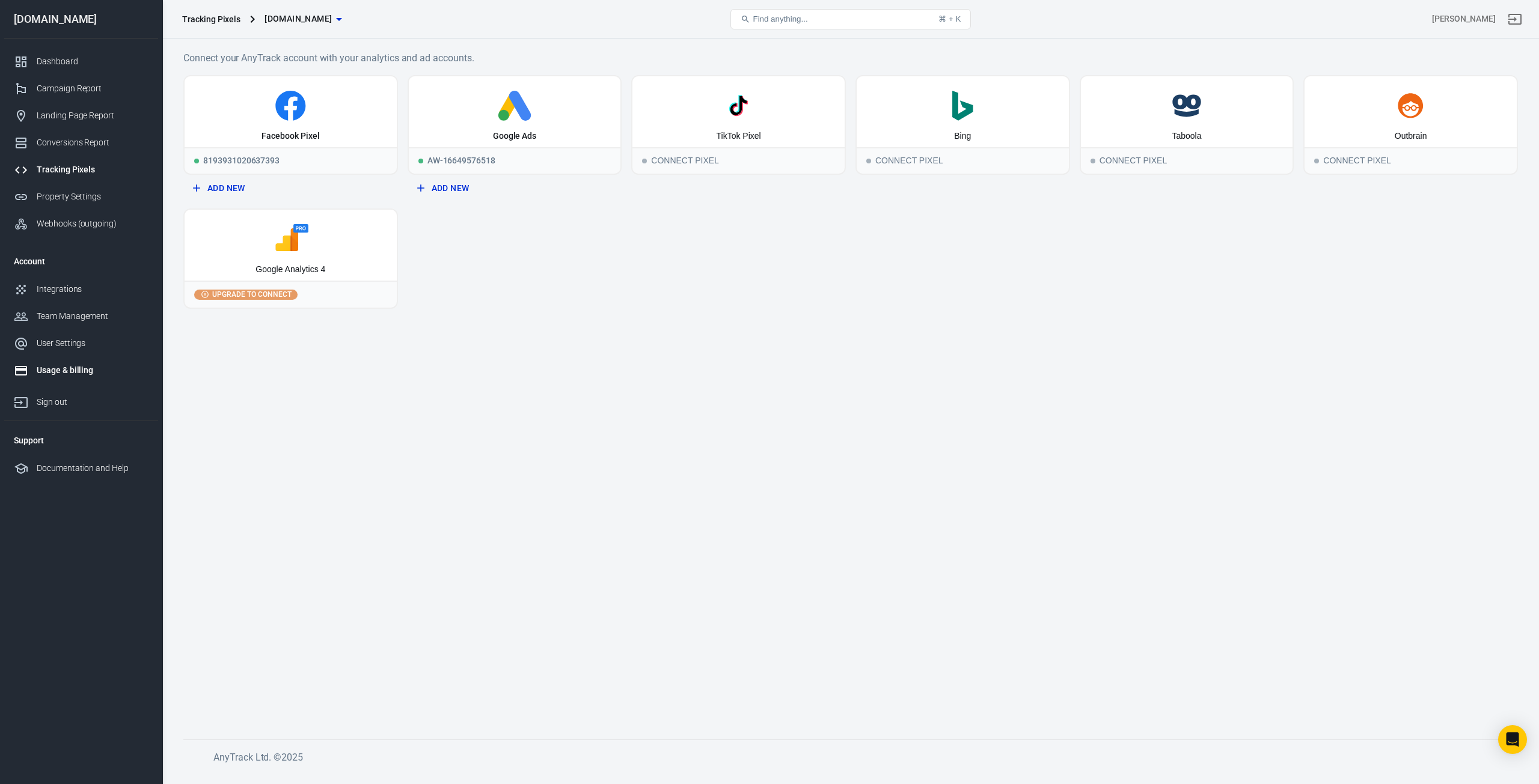
click at [92, 377] on link "Usage & billing" at bounding box center [82, 370] width 154 height 27
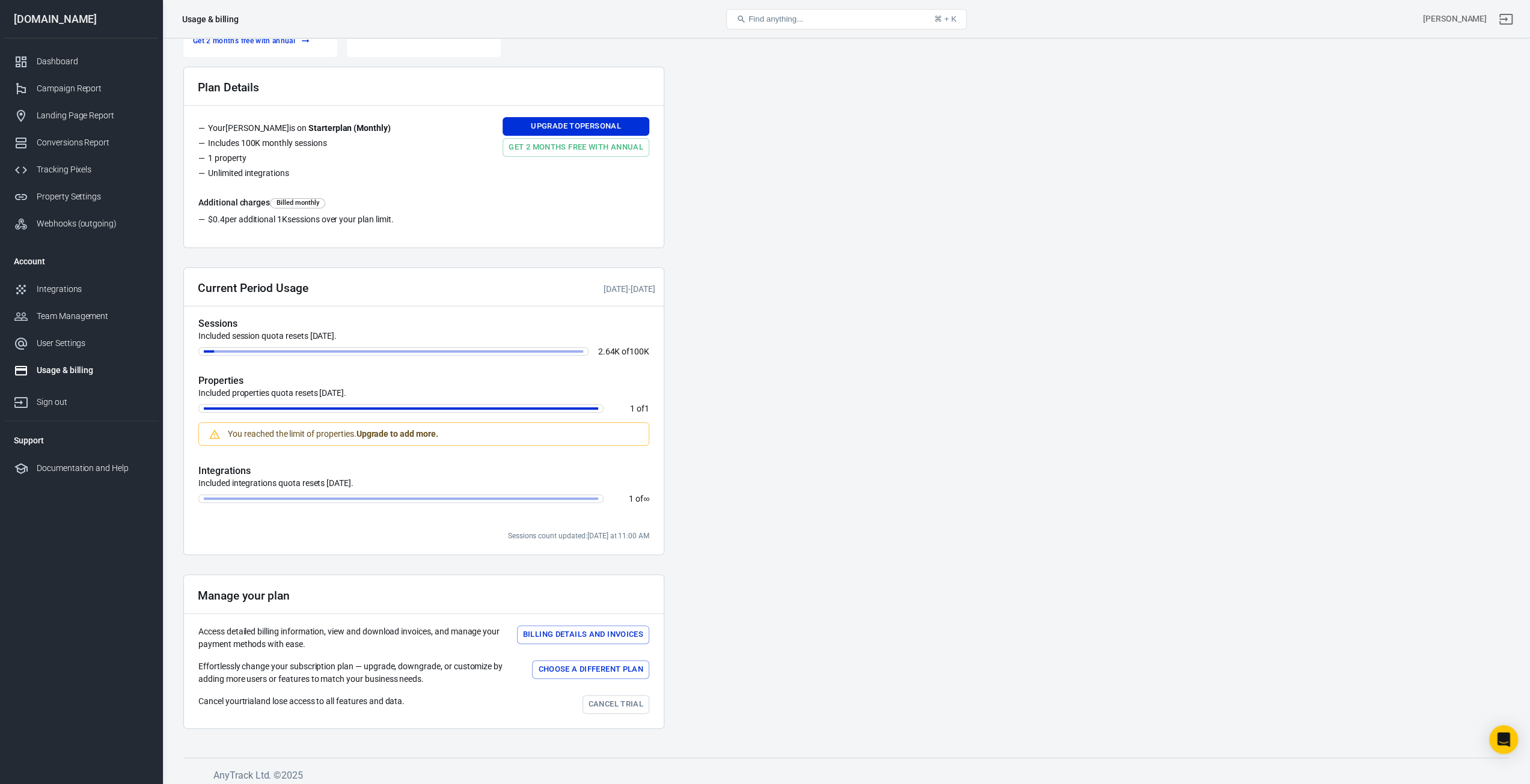
scroll to position [86, 0]
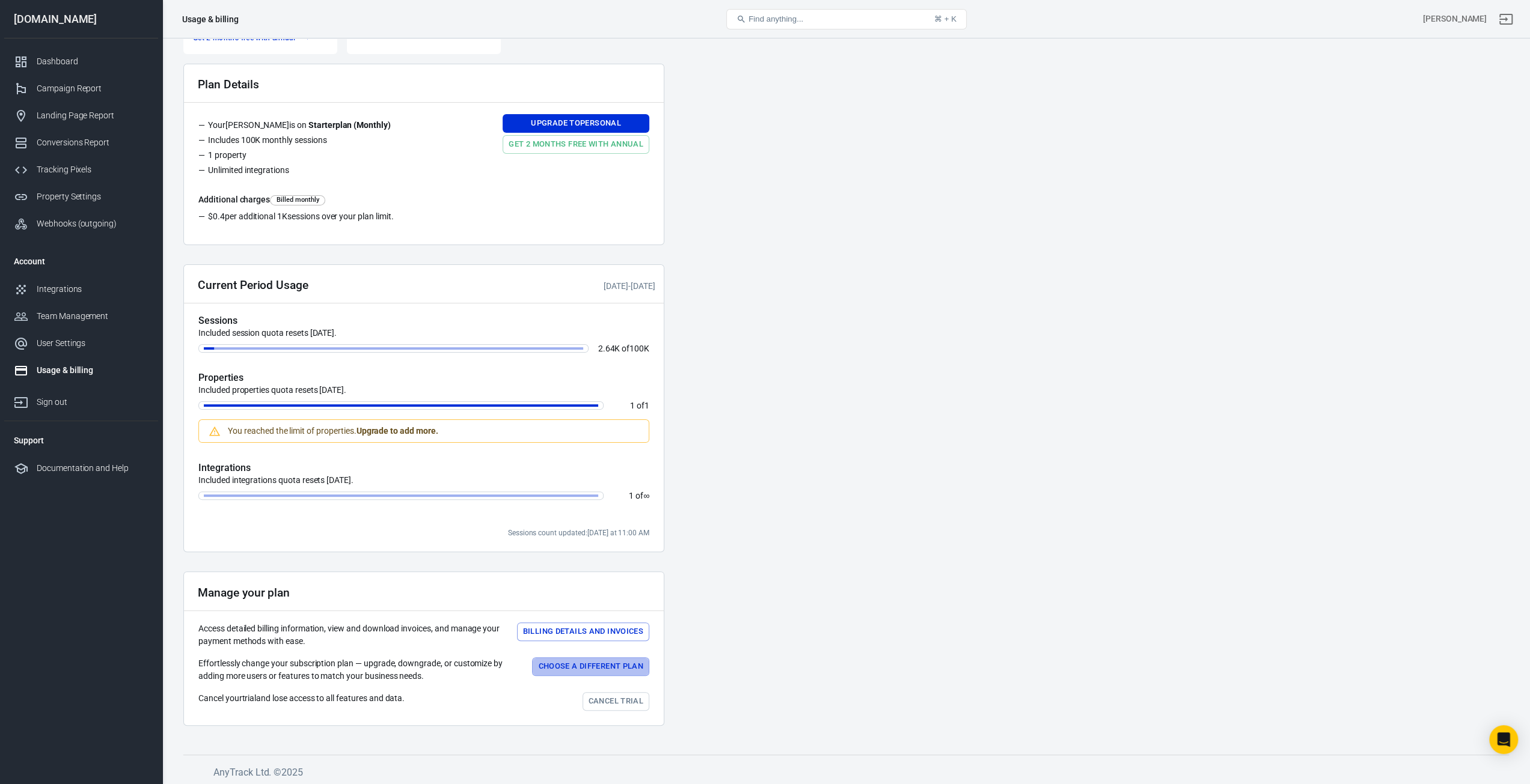
click at [577, 663] on button "Choose a different plan" at bounding box center [591, 666] width 118 height 18
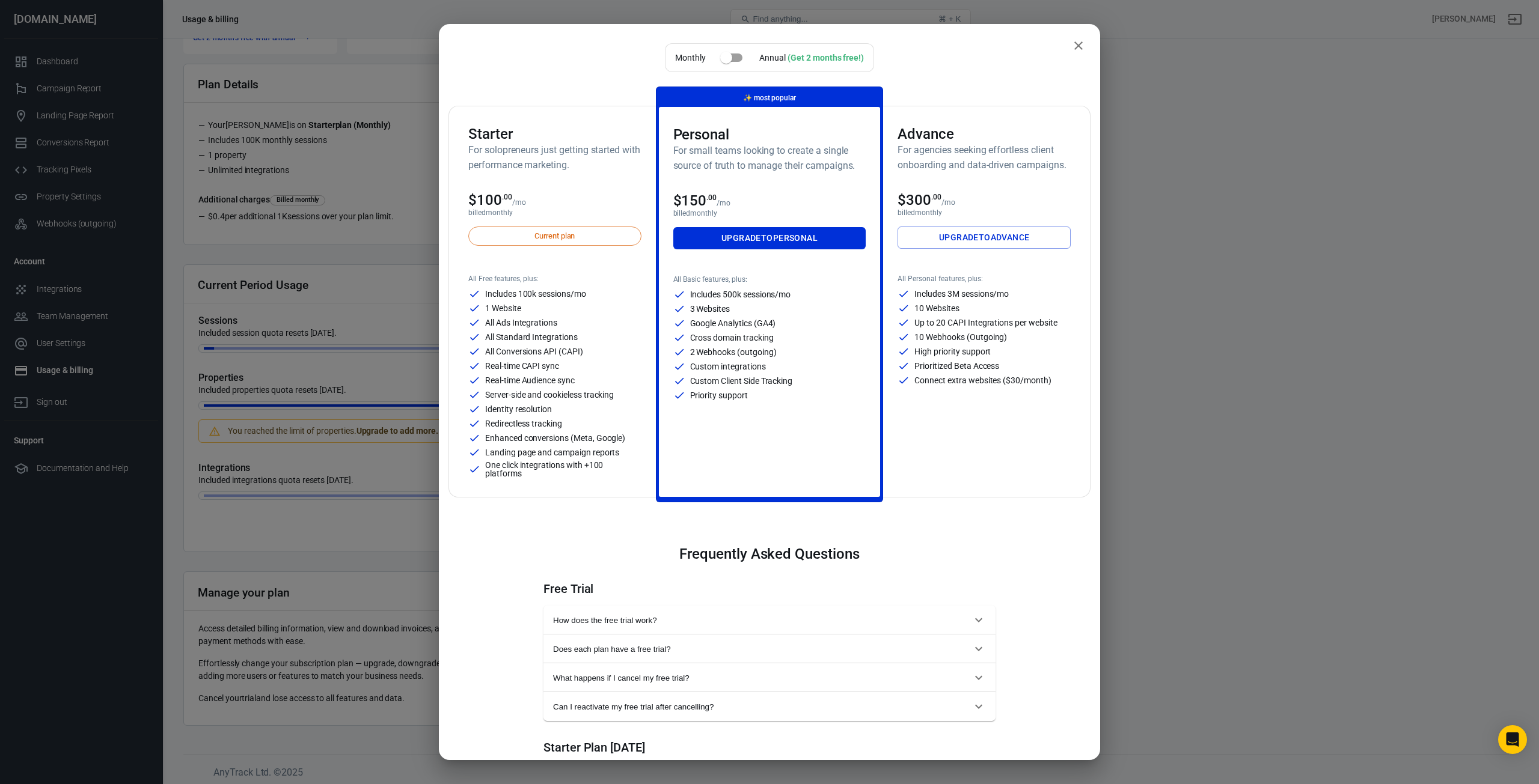
click at [1075, 42] on icon "close" at bounding box center [1078, 45] width 8 height 8
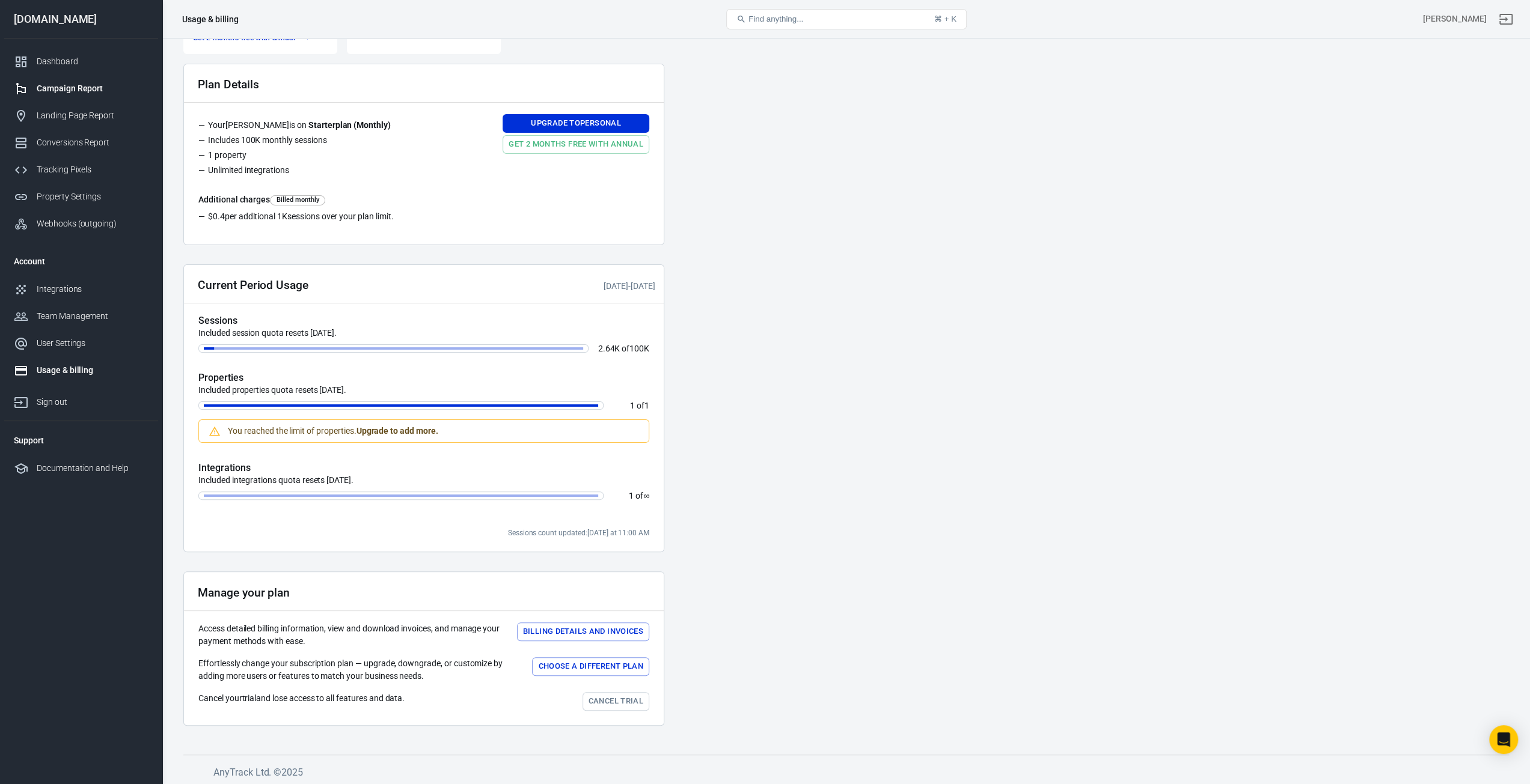
click at [101, 83] on div "Campaign Report" at bounding box center [92, 89] width 111 height 13
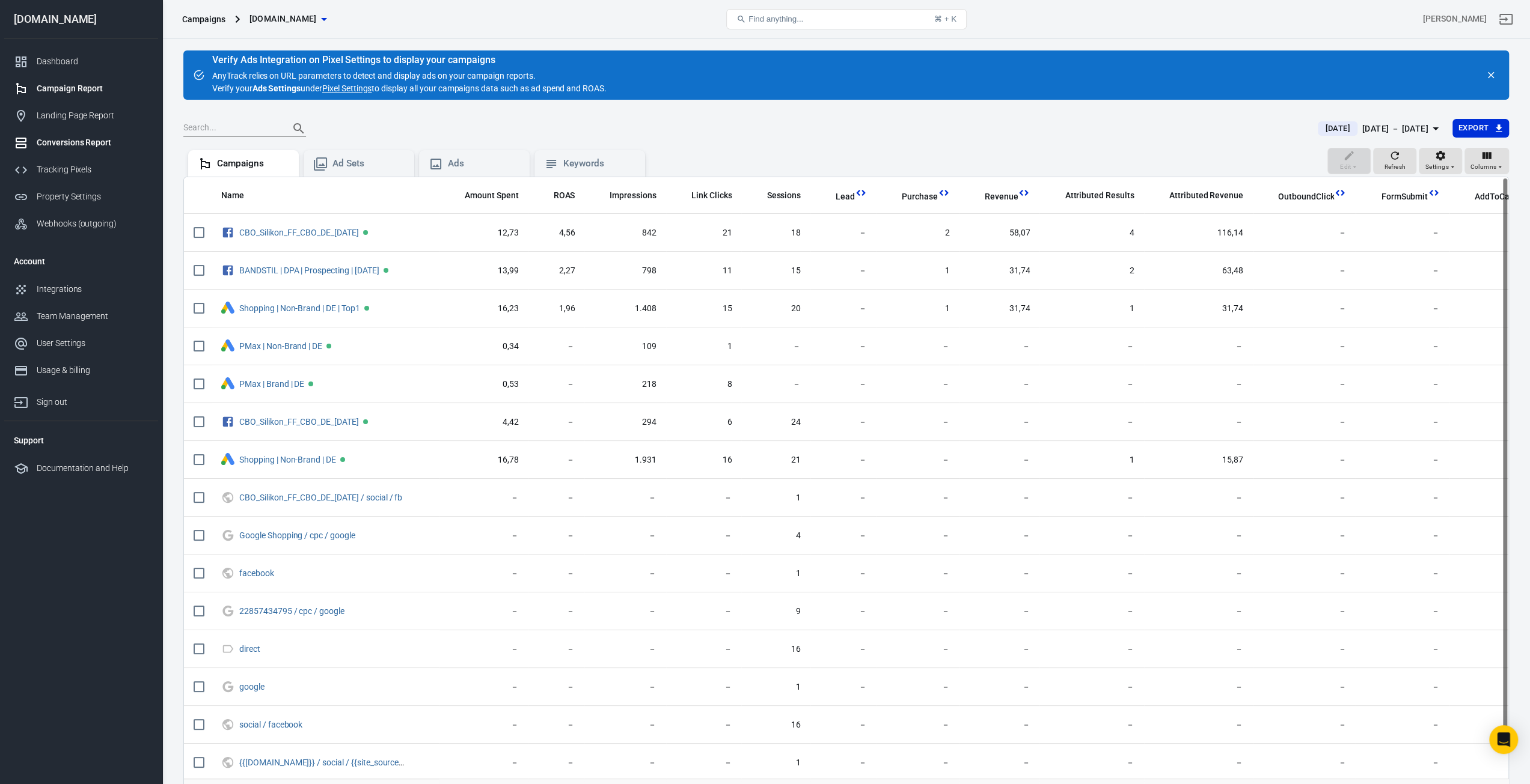
click at [94, 134] on link "Conversions Report" at bounding box center [82, 142] width 154 height 27
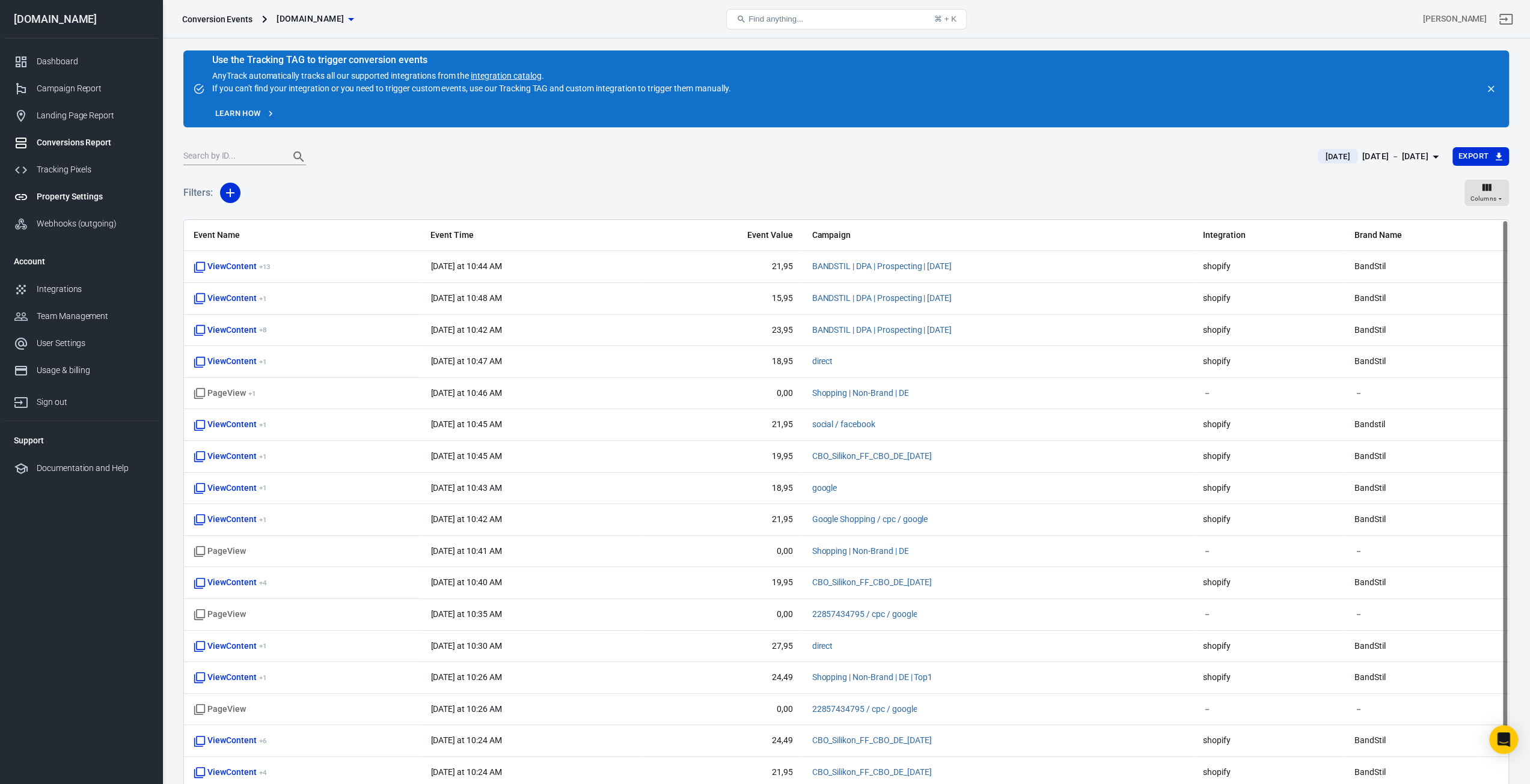
click at [101, 198] on div "Property Settings" at bounding box center [92, 197] width 111 height 13
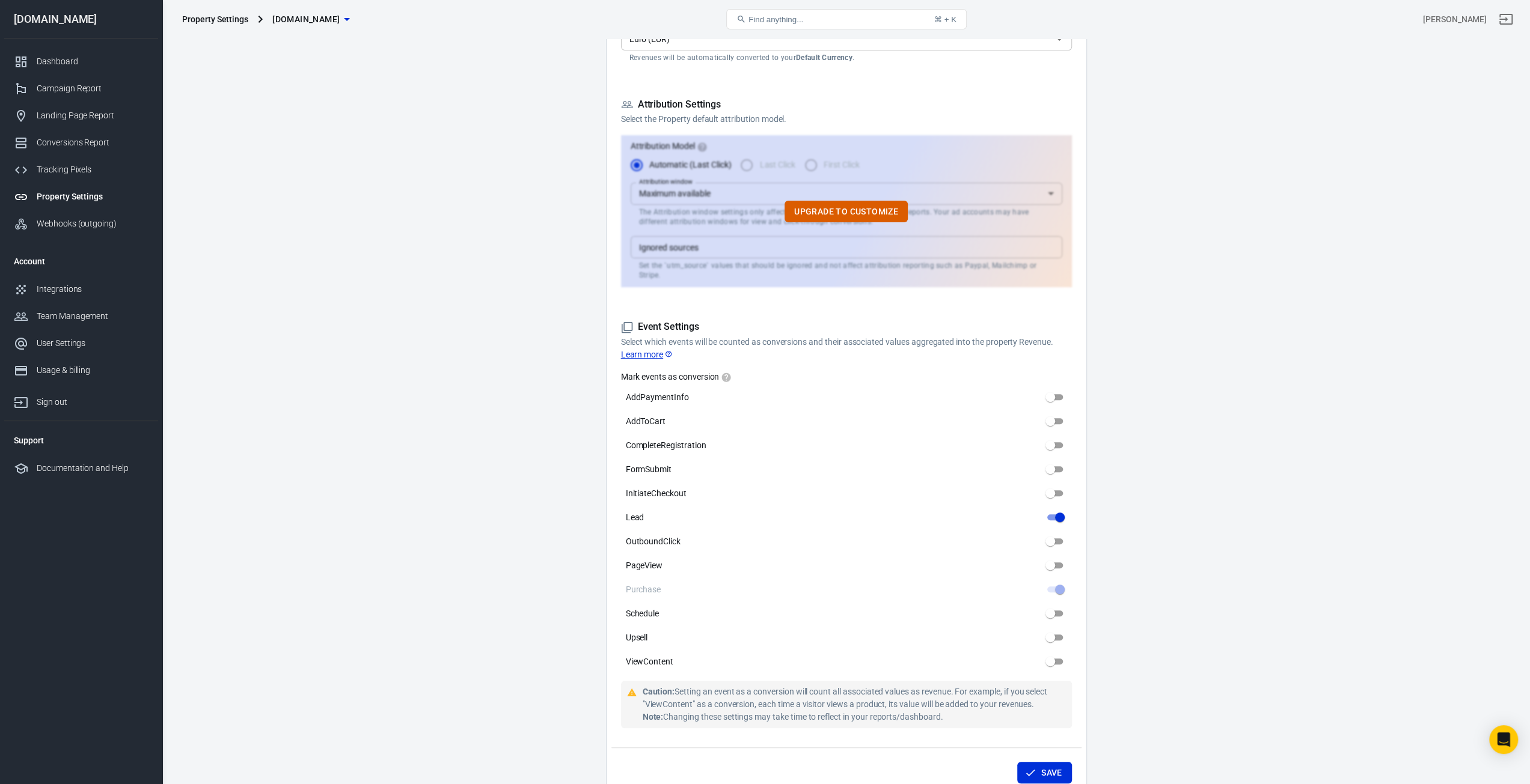
scroll to position [301, 0]
click at [1053, 508] on input "Lead" at bounding box center [1060, 515] width 44 height 15
checkbox input "false"
click at [1037, 760] on button "Save" at bounding box center [1044, 770] width 55 height 22
click at [92, 112] on div "Landing Page Report" at bounding box center [92, 115] width 111 height 13
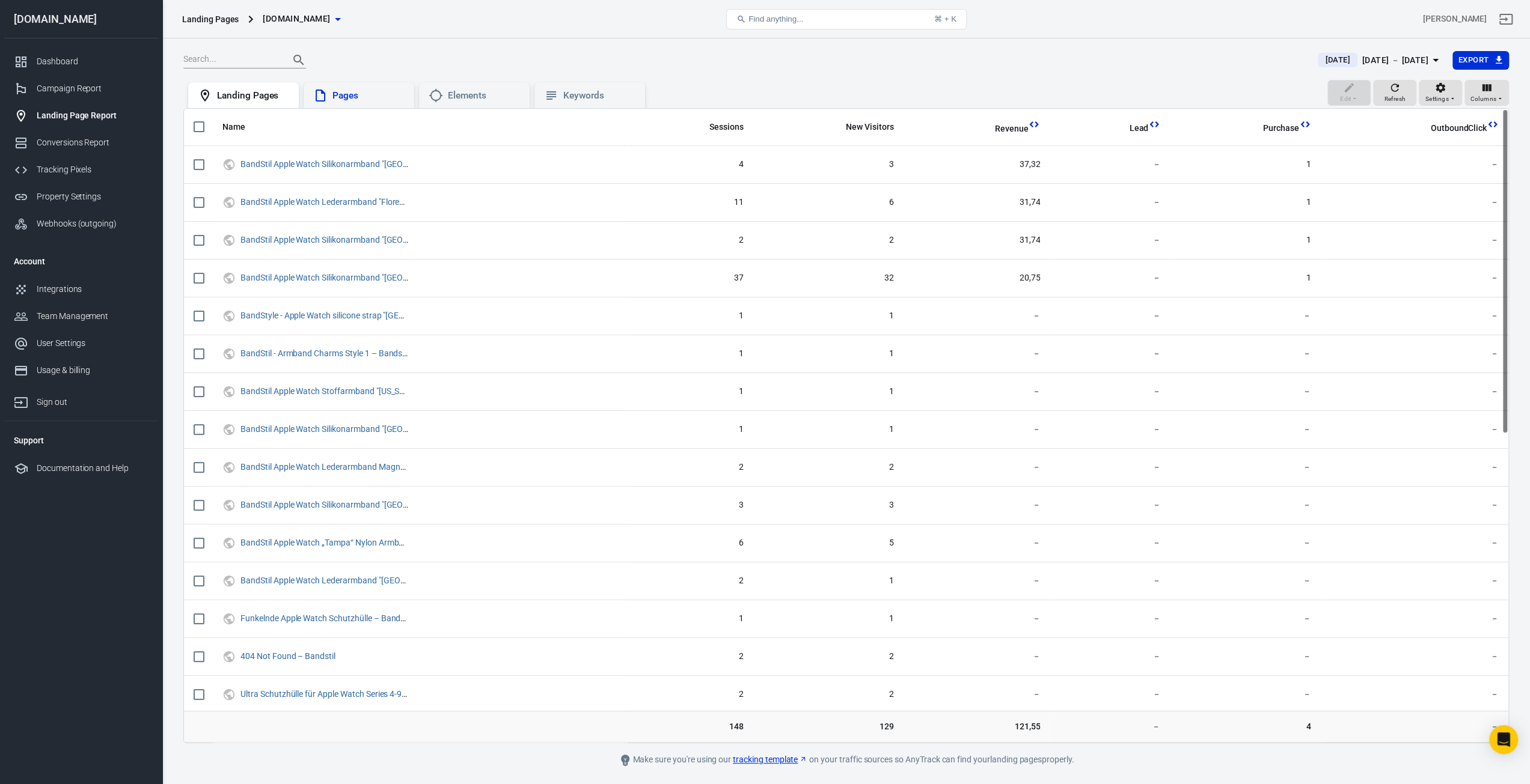
click at [351, 95] on div "Pages" at bounding box center [368, 95] width 72 height 13
click at [477, 92] on div "Elements" at bounding box center [483, 95] width 72 height 13
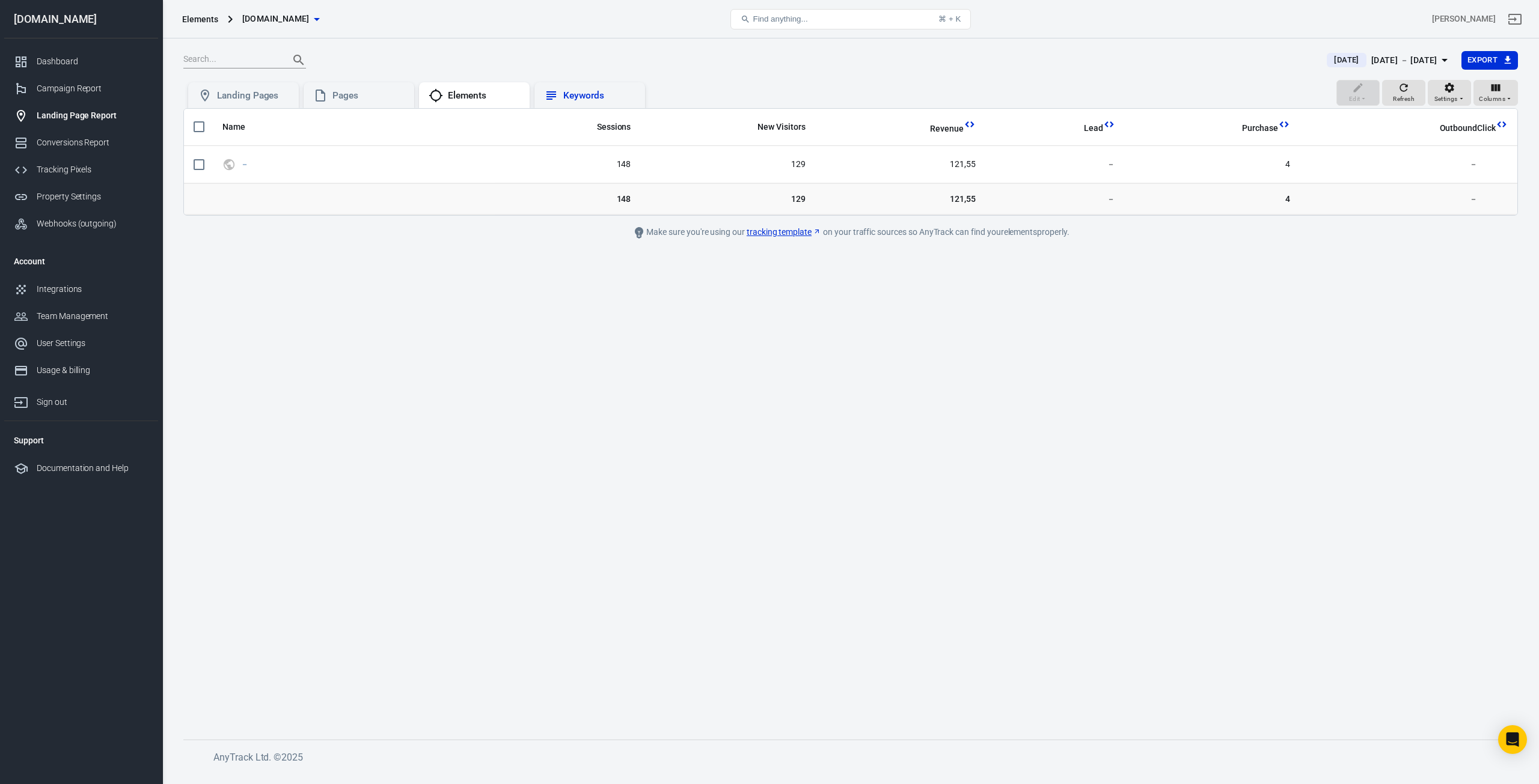
click at [567, 98] on div "Keywords" at bounding box center [600, 95] width 72 height 13
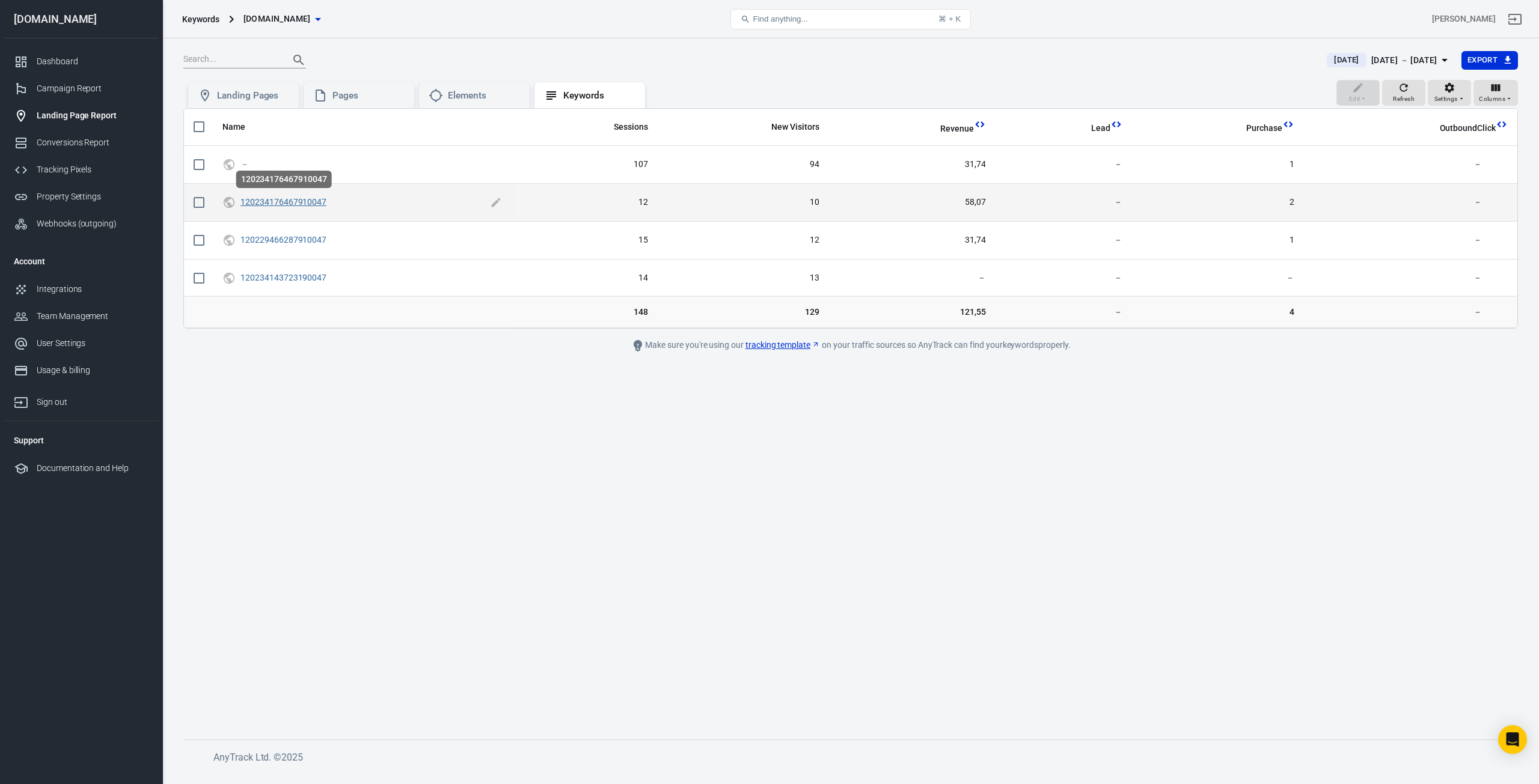
click at [253, 202] on link "120234176467910047" at bounding box center [283, 202] width 86 height 10
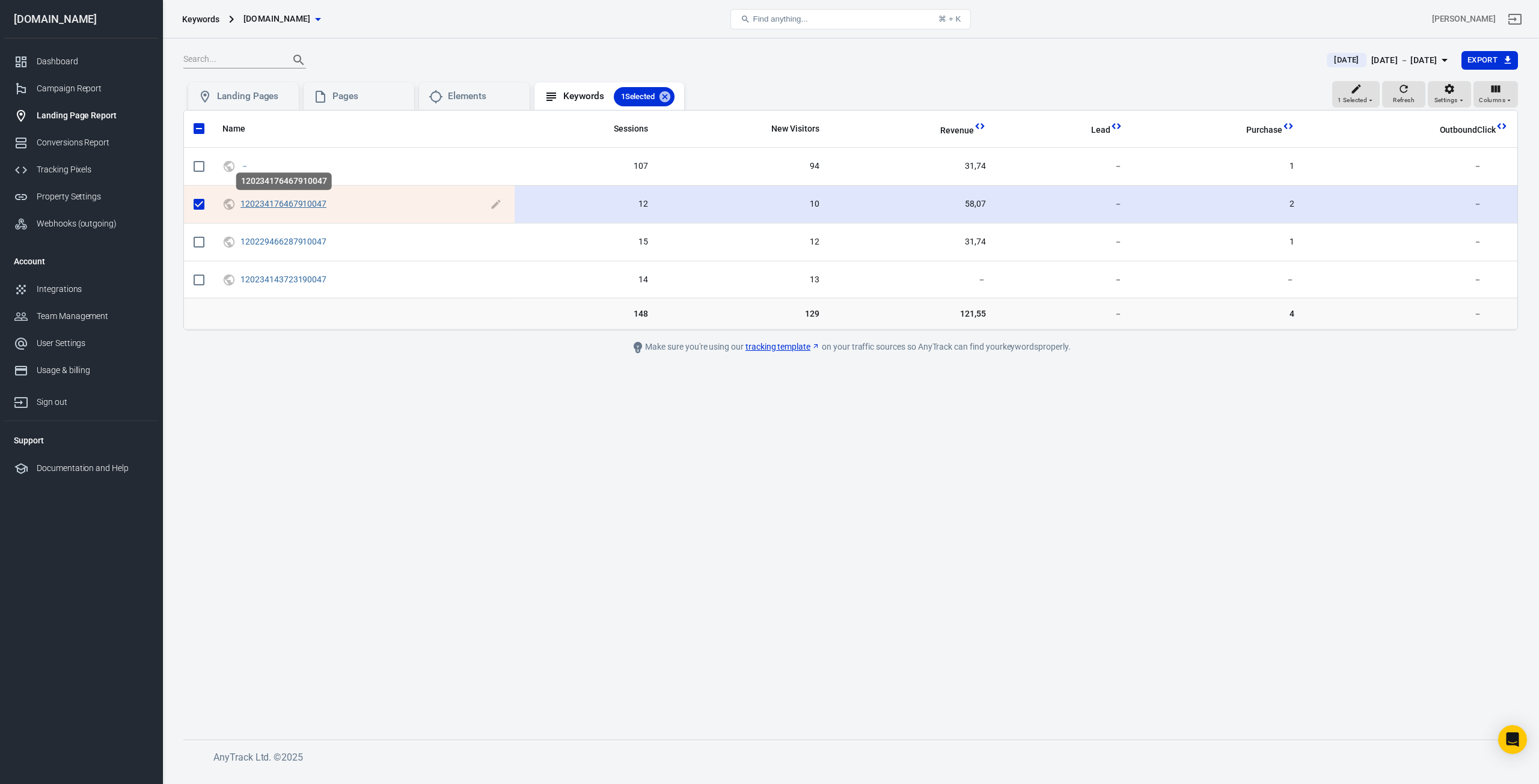
click at [253, 202] on link "120234176467910047" at bounding box center [283, 204] width 86 height 10
click at [201, 202] on input "scrollable content" at bounding box center [199, 204] width 25 height 25
checkbox input "false"
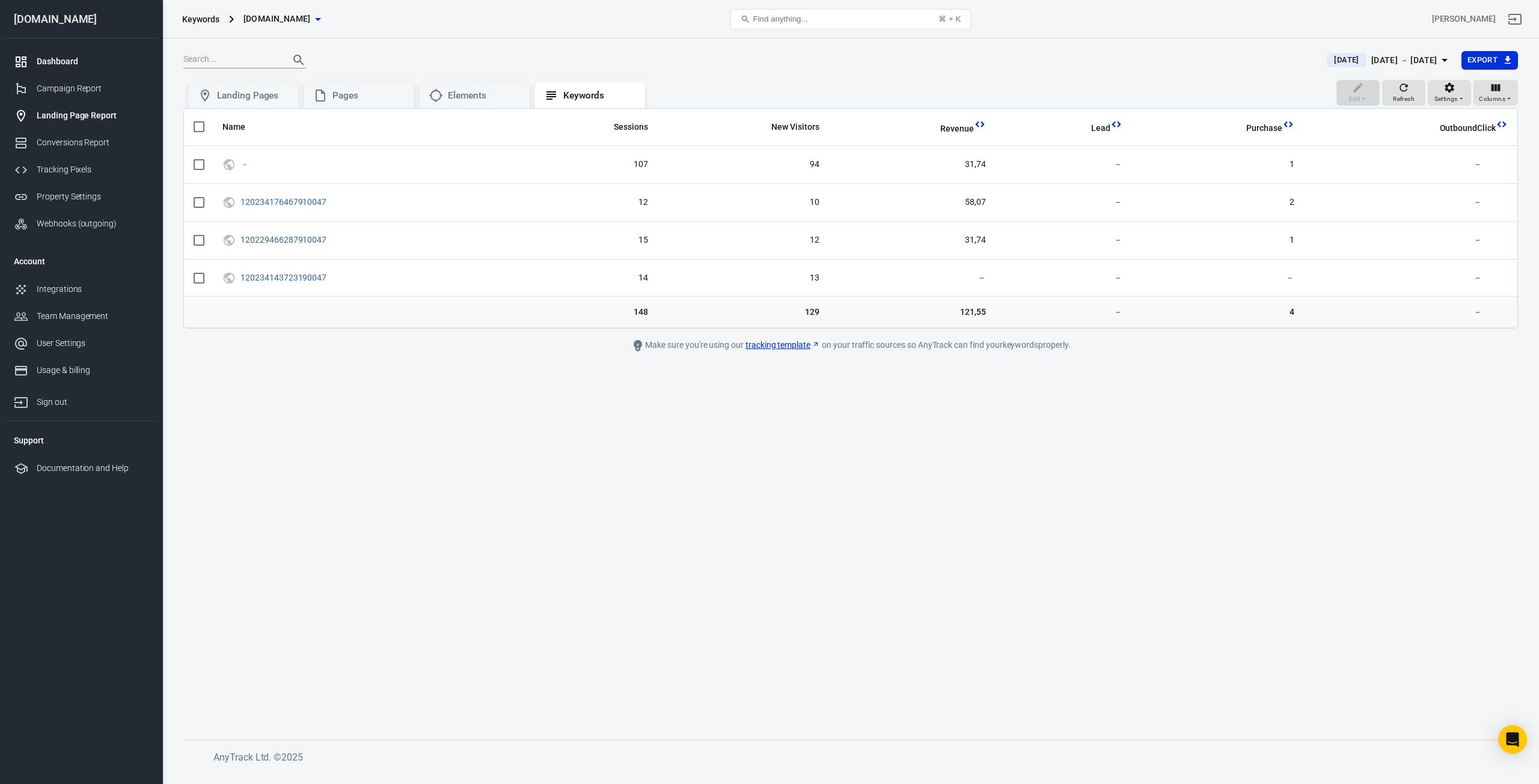
click at [69, 62] on div "Dashboard" at bounding box center [92, 61] width 112 height 13
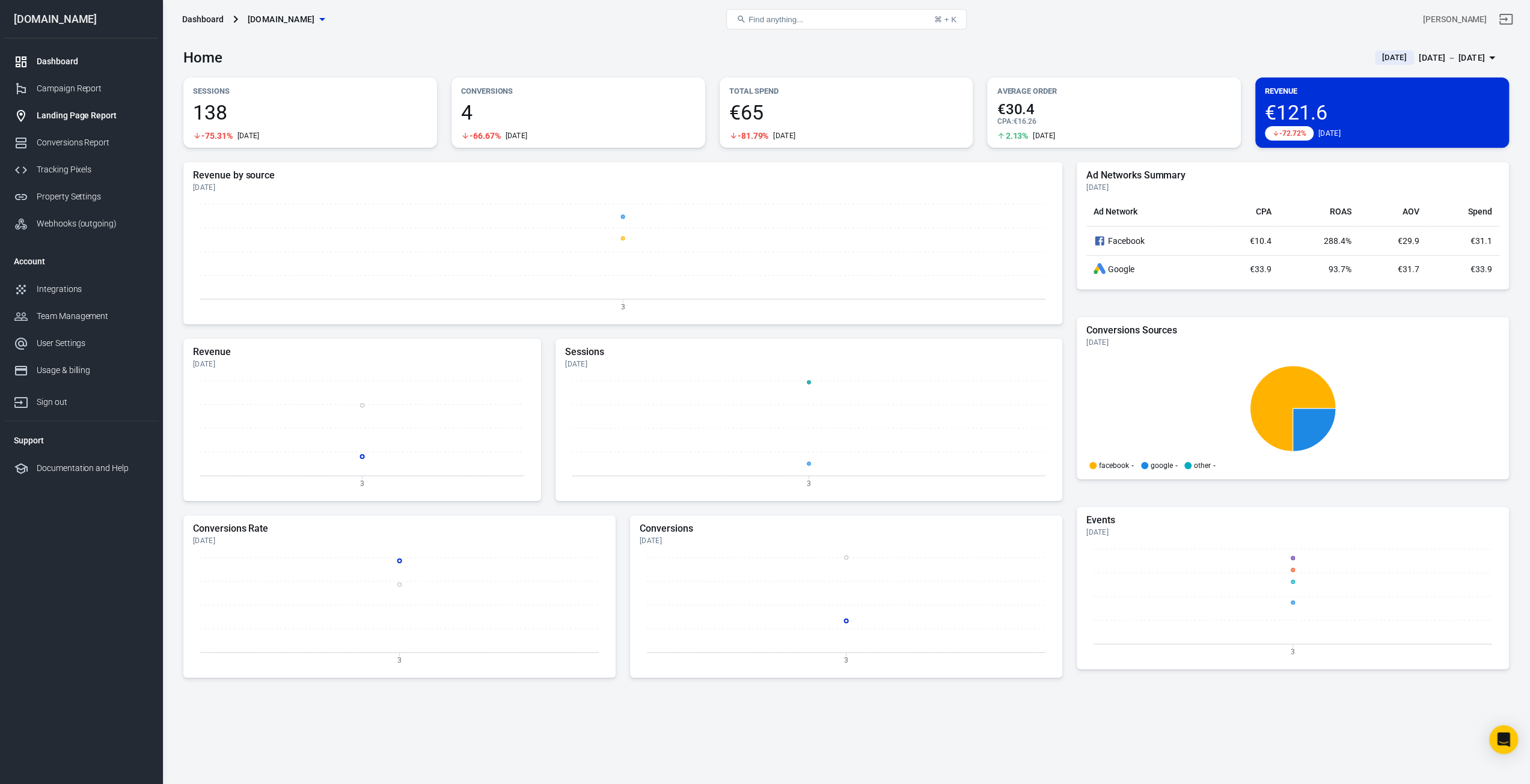
click at [67, 111] on div "Landing Page Report" at bounding box center [92, 115] width 111 height 13
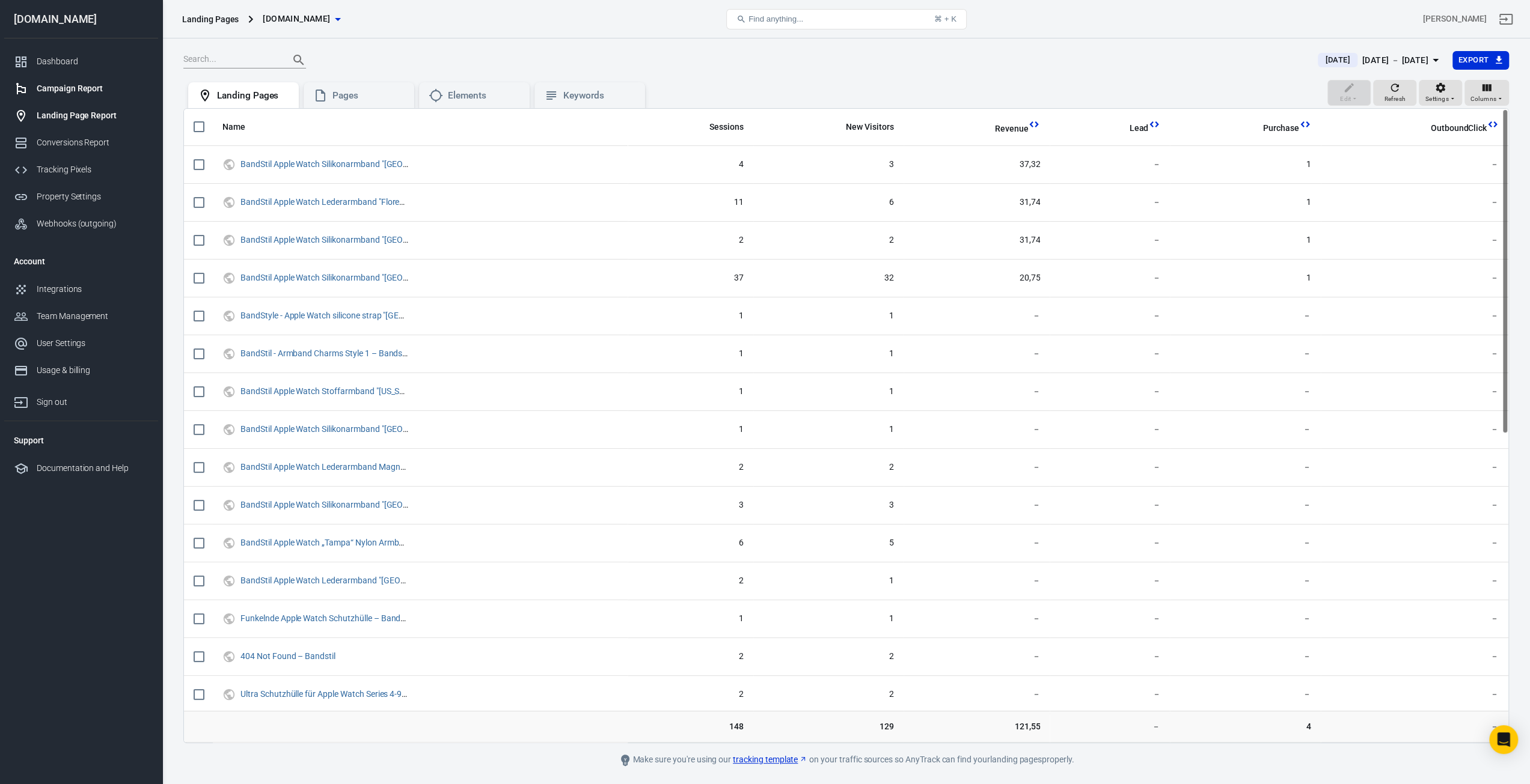
click at [66, 92] on div "Campaign Report" at bounding box center [92, 89] width 111 height 13
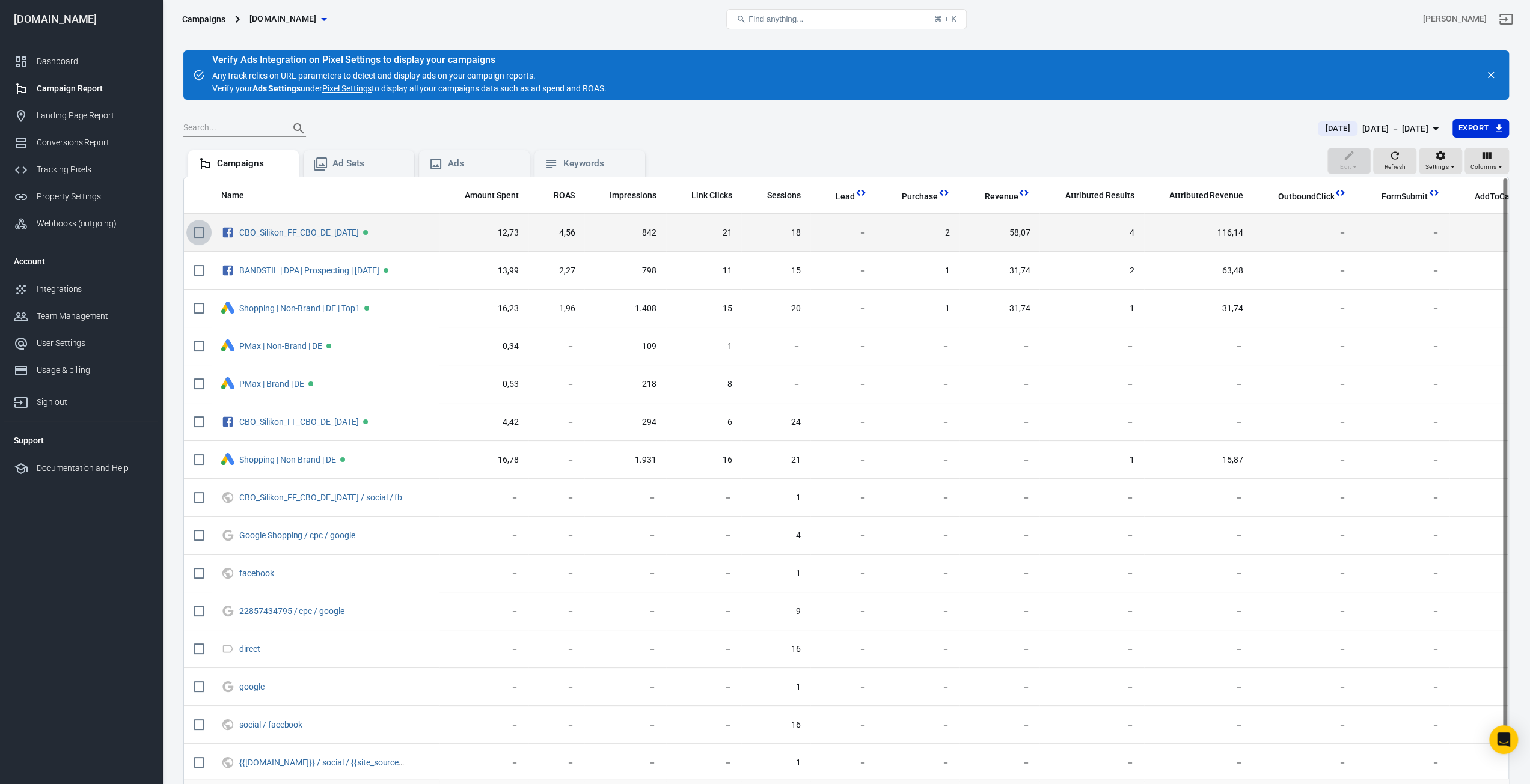
click at [197, 228] on input "scrollable content" at bounding box center [199, 232] width 25 height 25
checkbox input "true"
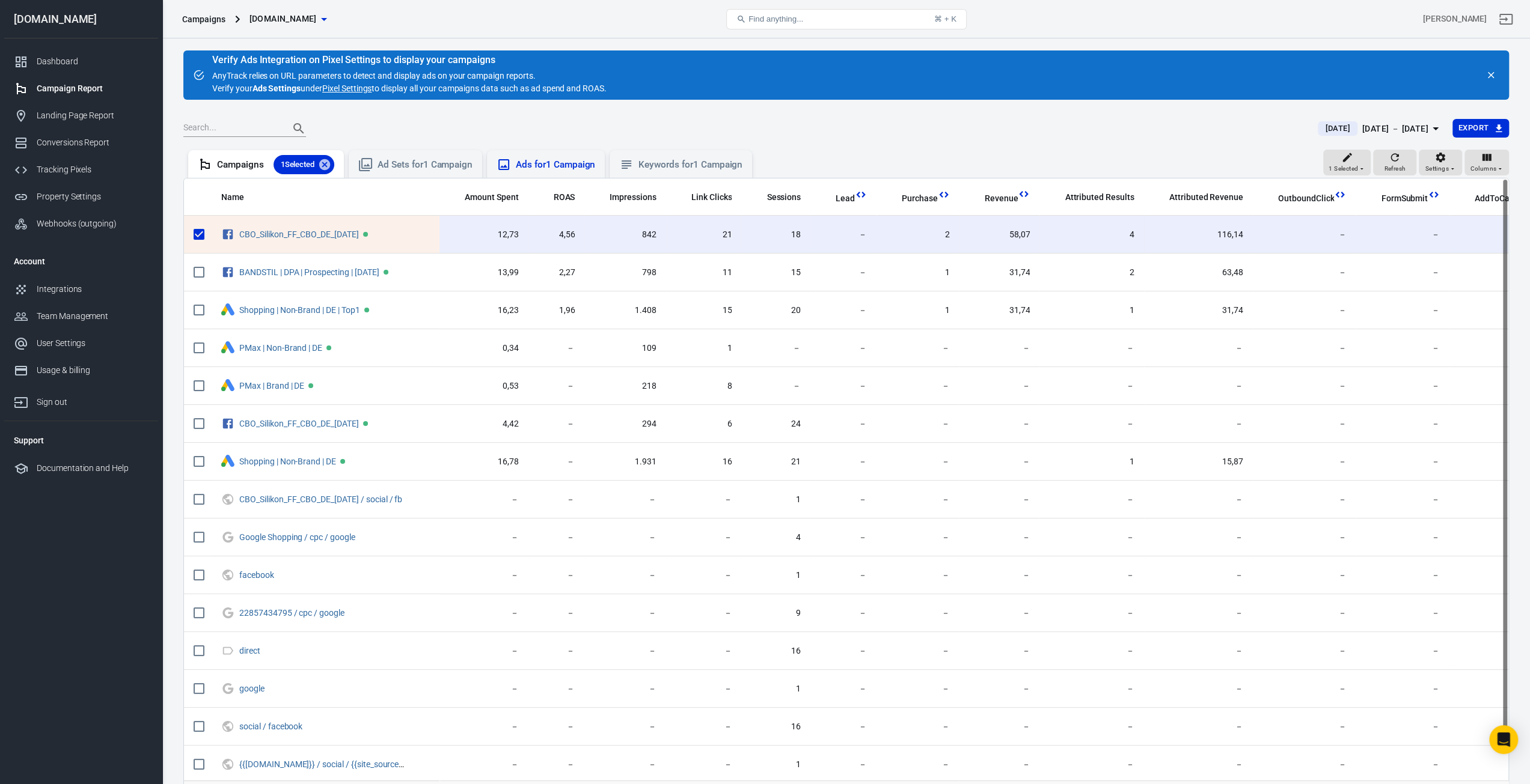
click at [537, 174] on div "Ads for 1 Campaign" at bounding box center [546, 164] width 118 height 27
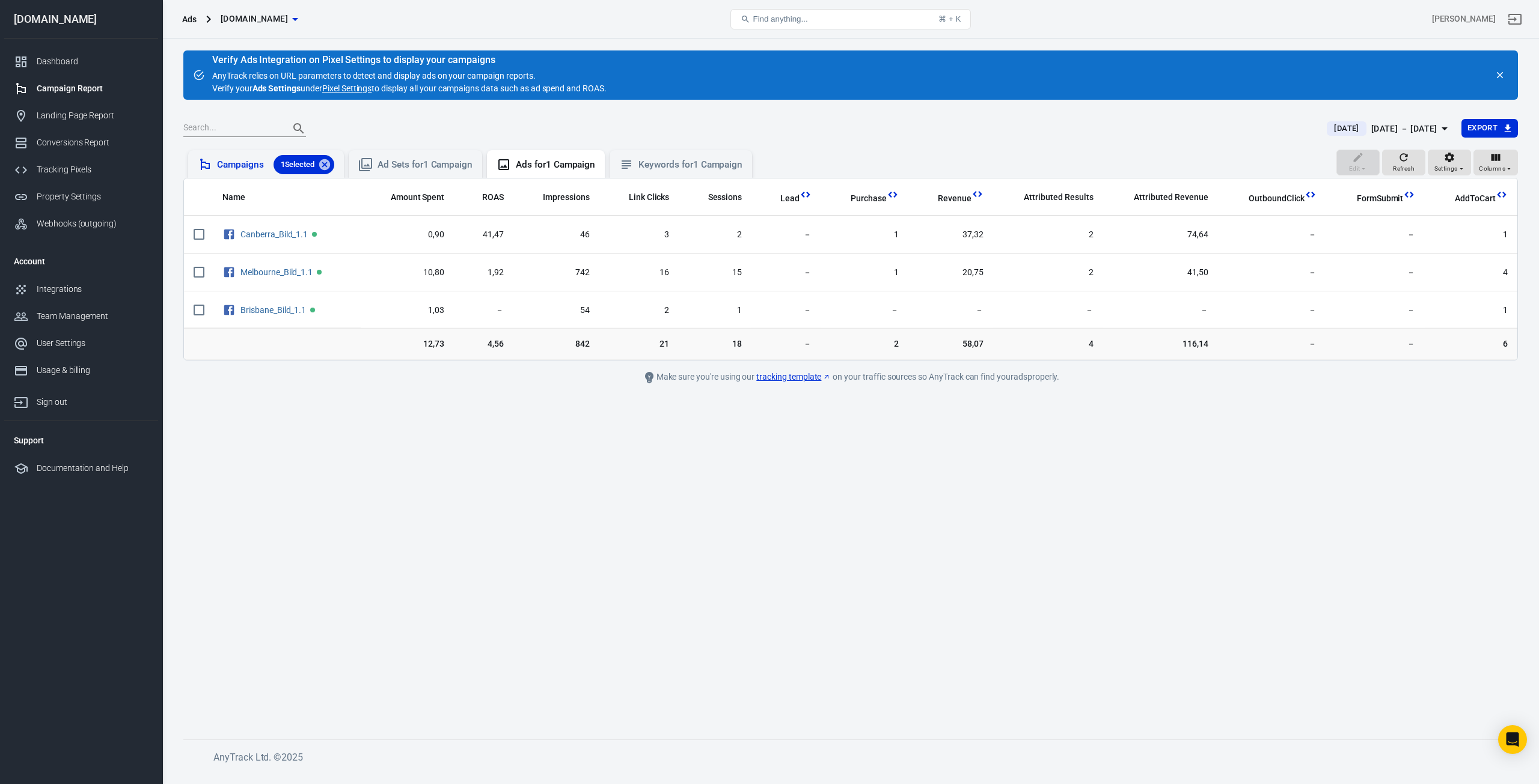
click at [215, 167] on div "Campaigns 1 Selected" at bounding box center [266, 164] width 137 height 19
